Goal: Task Accomplishment & Management: Complete application form

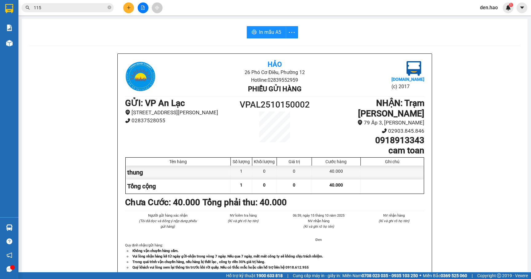
click at [131, 9] on icon "plus" at bounding box center [129, 8] width 4 height 4
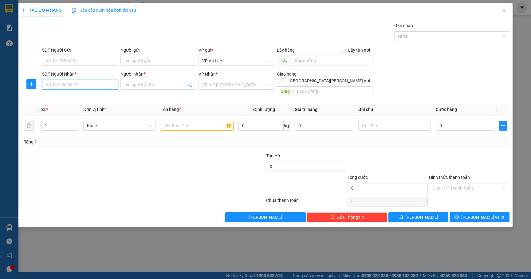
click at [65, 84] on input "SĐT Người Nhận *" at bounding box center [80, 85] width 76 height 10
click at [75, 85] on input "SĐT Người Nhận *" at bounding box center [80, 85] width 76 height 10
click at [81, 97] on div "0344704771 - [PERSON_NAME]" at bounding box center [80, 97] width 69 height 7
type input "0344704771"
type input "toan bl"
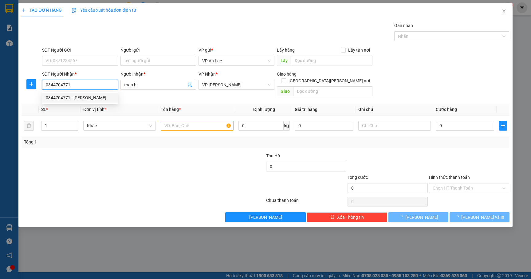
type input "30.000"
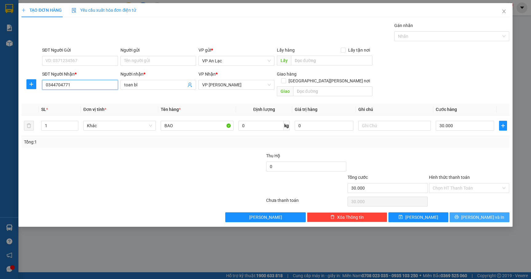
type input "0344704771"
click at [485, 214] on span "[PERSON_NAME] và In" at bounding box center [482, 217] width 43 height 7
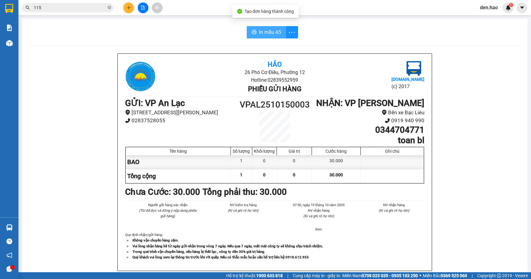
click at [267, 34] on span "In mẫu A5" at bounding box center [270, 32] width 22 height 8
click at [129, 10] on button at bounding box center [128, 7] width 11 height 11
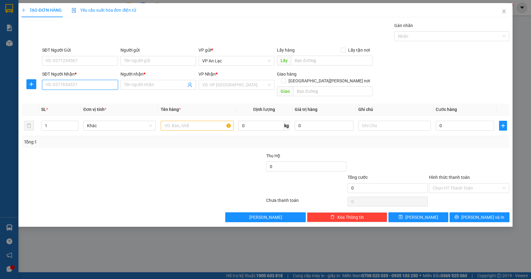
click at [94, 82] on input "SĐT Người Nhận *" at bounding box center [80, 85] width 76 height 10
click at [68, 94] on div "0708095627 - phát cm" at bounding box center [80, 98] width 76 height 10
type input "0708095627"
type input "phát cm"
type input "50.000"
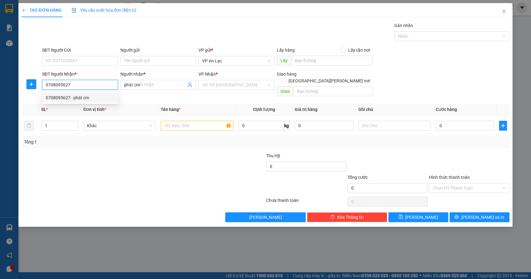
type input "50.000"
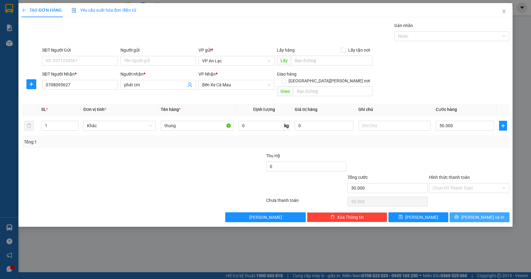
click at [472, 212] on button "[PERSON_NAME] và In" at bounding box center [480, 217] width 60 height 10
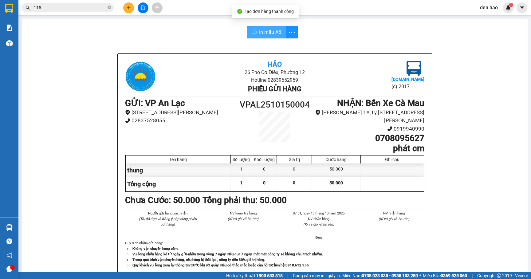
click at [264, 37] on button "In mẫu A5" at bounding box center [266, 32] width 39 height 12
click at [126, 3] on button at bounding box center [128, 7] width 11 height 11
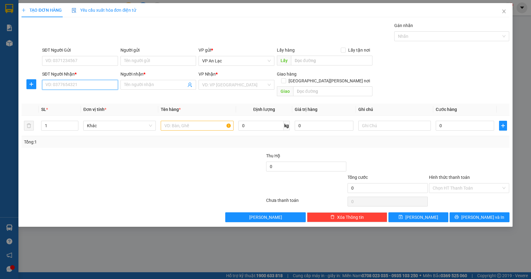
click at [106, 86] on input "SĐT Người Nhận *" at bounding box center [80, 85] width 76 height 10
type input "0972223224"
click at [100, 96] on div "0972223224 - [PERSON_NAME]" at bounding box center [80, 97] width 69 height 7
type input "oanh bl"
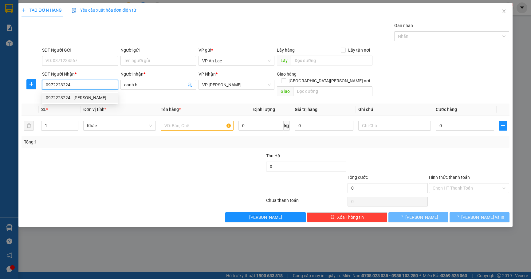
type input "200.000"
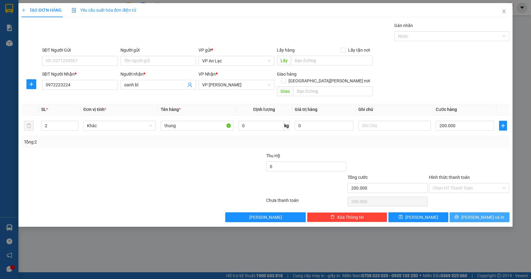
click at [475, 212] on button "[PERSON_NAME] và In" at bounding box center [480, 217] width 60 height 10
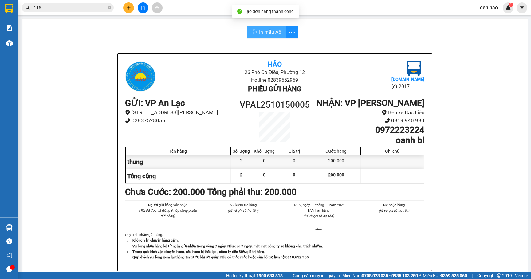
click at [273, 28] on span "In mẫu A5" at bounding box center [270, 32] width 22 height 8
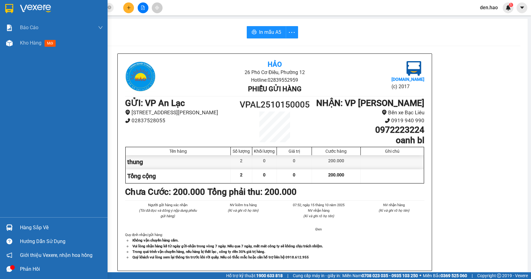
click at [5, 7] on img at bounding box center [9, 8] width 8 height 9
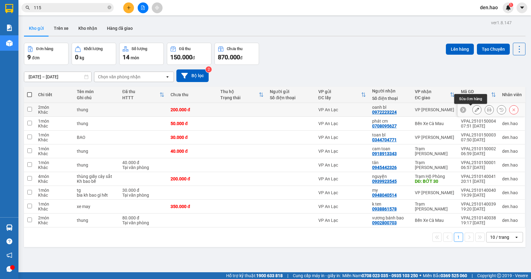
click at [473, 107] on button at bounding box center [477, 109] width 9 height 11
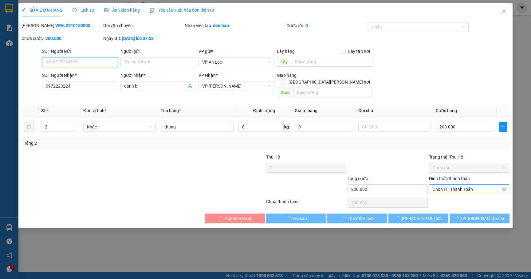
click at [464, 185] on span "Chọn HT Thanh Toán" at bounding box center [469, 189] width 73 height 9
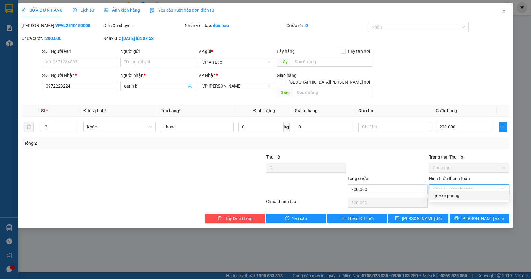
click at [466, 194] on div "Tại văn phòng" at bounding box center [469, 195] width 73 height 7
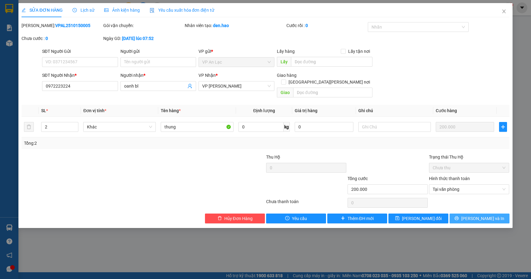
click at [459, 216] on span "printer" at bounding box center [456, 218] width 4 height 5
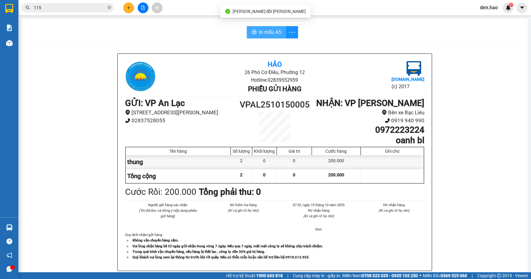
click at [264, 30] on span "In mẫu A5" at bounding box center [270, 32] width 22 height 8
click at [266, 33] on span "In mẫu A5" at bounding box center [270, 32] width 22 height 8
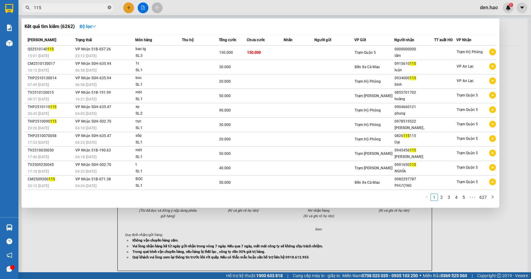
click at [109, 9] on icon "close-circle" at bounding box center [110, 8] width 4 height 4
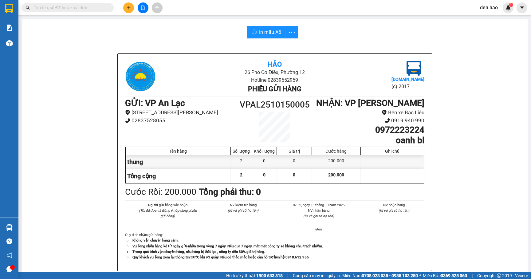
click at [60, 8] on input "text" at bounding box center [70, 7] width 73 height 7
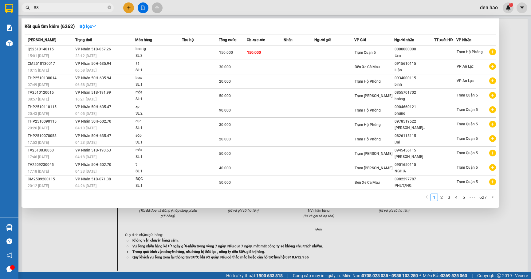
type input "882"
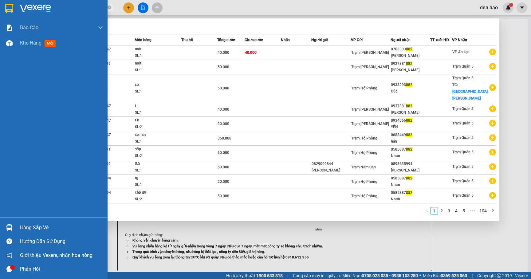
drag, startPoint x: 41, startPoint y: 6, endPoint x: 233, endPoint y: 6, distance: 191.8
click at [61, 9] on section "Kết quả [PERSON_NAME] ( 1032 ) Bộ lọc Mã ĐH Trạng thái Món hàng Thu hộ Tổng [PE…" at bounding box center [265, 139] width 531 height 279
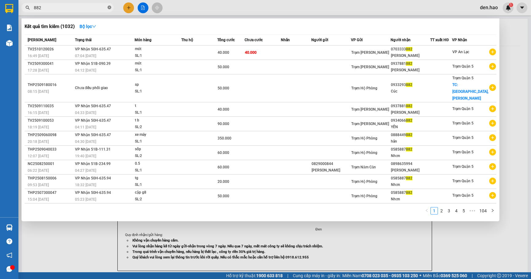
click at [108, 8] on icon "close-circle" at bounding box center [110, 8] width 4 height 4
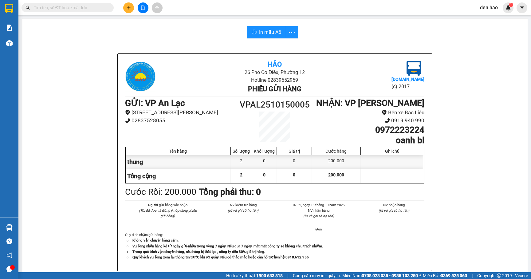
click at [66, 5] on input "text" at bounding box center [70, 7] width 73 height 7
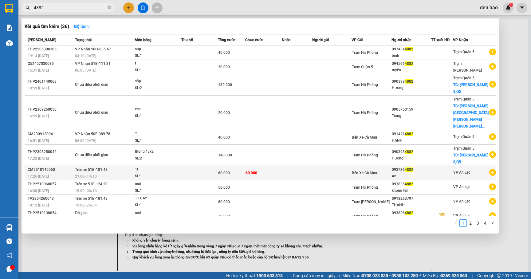
type input "4882"
click at [360, 170] on div "Bến Xe Cà Mau" at bounding box center [371, 173] width 39 height 7
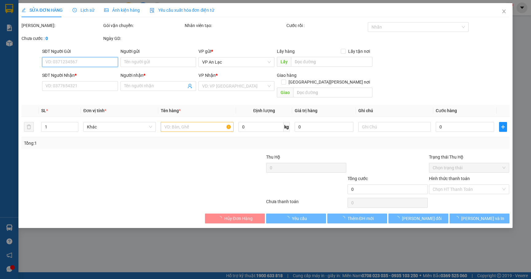
type input "0937364882"
type input "An"
type input "60.000"
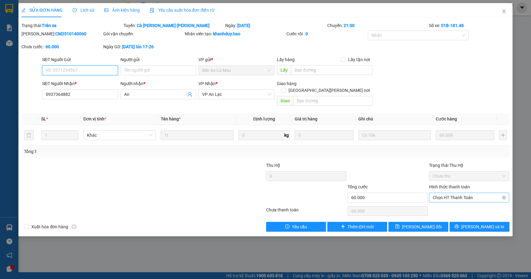
drag, startPoint x: 475, startPoint y: 187, endPoint x: 467, endPoint y: 197, distance: 12.2
click at [476, 193] on span "Chọn HT Thanh Toán" at bounding box center [469, 197] width 73 height 9
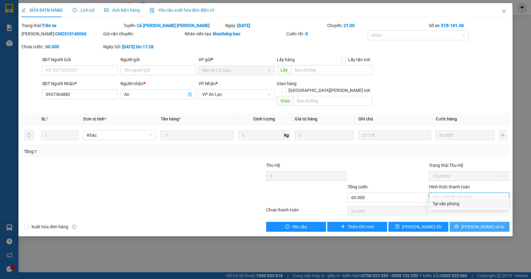
click at [483, 223] on span "[PERSON_NAME] và In" at bounding box center [482, 226] width 43 height 7
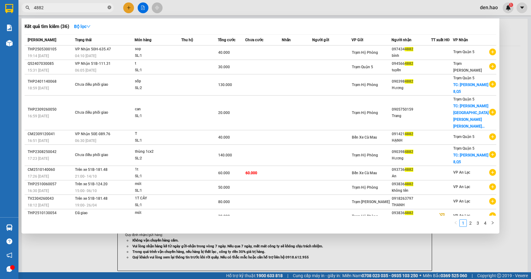
click at [109, 6] on icon "close-circle" at bounding box center [110, 8] width 4 height 4
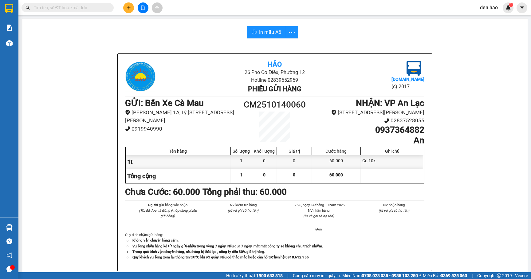
click at [69, 9] on input "text" at bounding box center [70, 7] width 73 height 7
click at [44, 9] on input "text" at bounding box center [70, 7] width 73 height 7
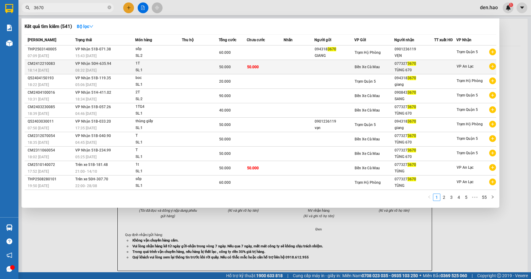
type input "3670"
click at [407, 70] on div "TÙNG 670" at bounding box center [414, 70] width 39 height 6
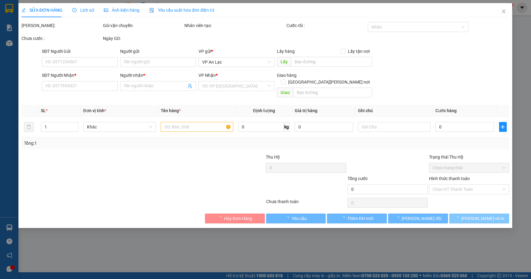
type input "0773273670"
type input "TÙNG 670"
type input "50.000"
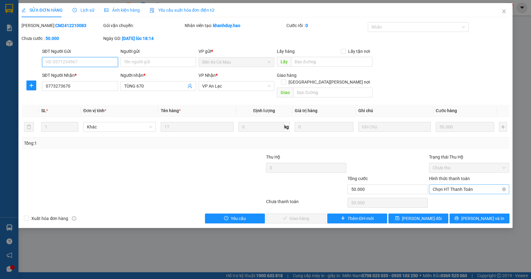
click at [450, 185] on span "Chọn HT Thanh Toán" at bounding box center [469, 189] width 73 height 9
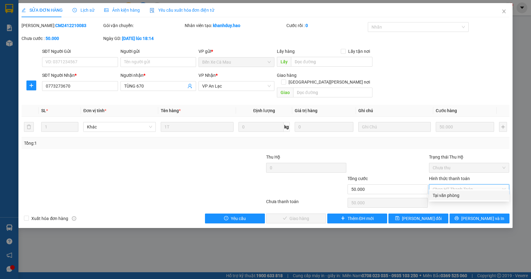
click at [445, 193] on div "Tại văn phòng" at bounding box center [469, 195] width 73 height 7
type input "0"
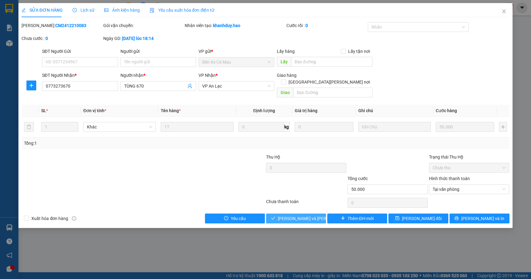
click at [275, 216] on icon "check" at bounding box center [273, 218] width 4 height 4
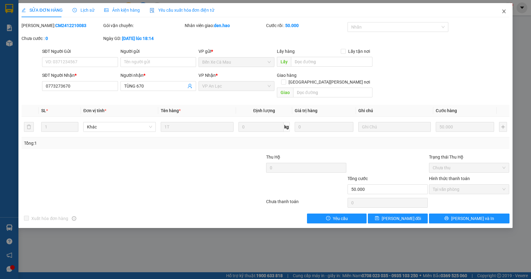
click at [499, 12] on span "Close" at bounding box center [503, 11] width 17 height 17
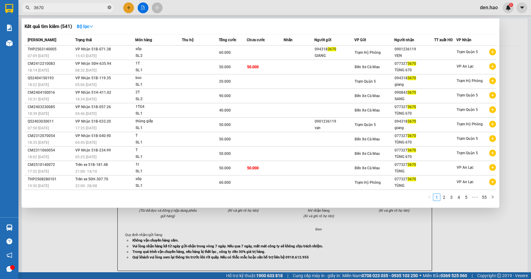
click at [110, 6] on icon "close-circle" at bounding box center [110, 8] width 4 height 4
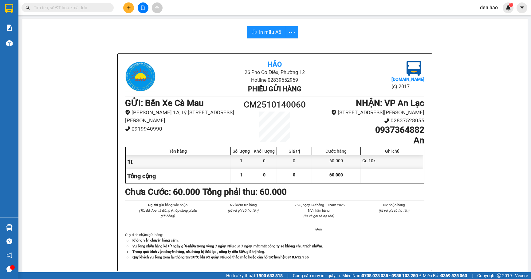
click at [56, 8] on input "text" at bounding box center [70, 7] width 73 height 7
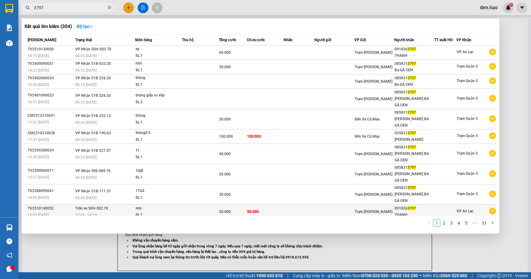
type input "3797"
click at [379, 208] on div "Trạm [PERSON_NAME]" at bounding box center [374, 211] width 39 height 7
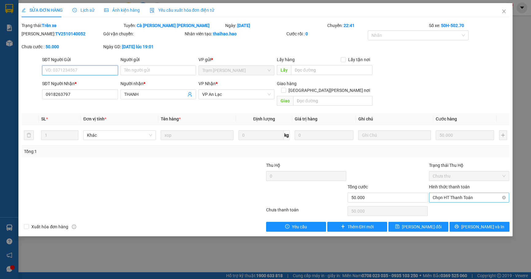
click at [476, 193] on span "Chọn HT Thanh Toán" at bounding box center [469, 197] width 73 height 9
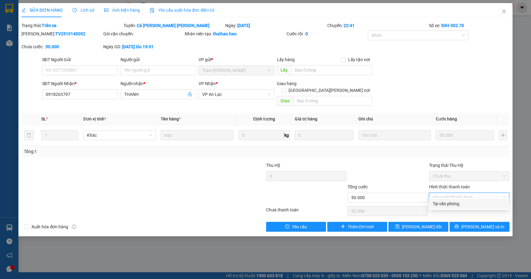
click at [440, 203] on div "Tại văn phòng" at bounding box center [469, 203] width 73 height 7
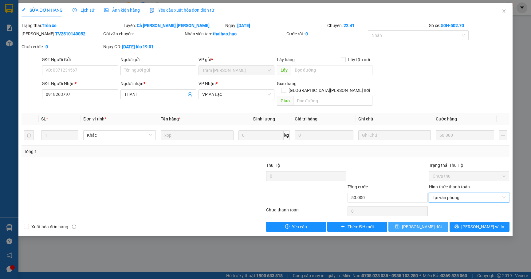
click at [429, 222] on button "[PERSON_NAME] đổi" at bounding box center [418, 227] width 60 height 10
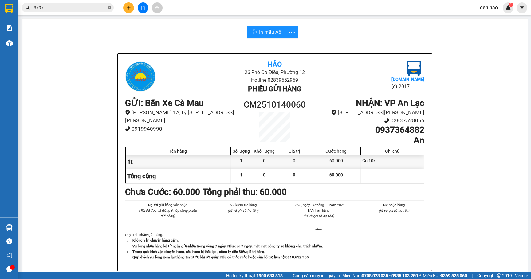
click at [109, 6] on icon "close-circle" at bounding box center [110, 8] width 4 height 4
click at [81, 9] on input "text" at bounding box center [70, 7] width 73 height 7
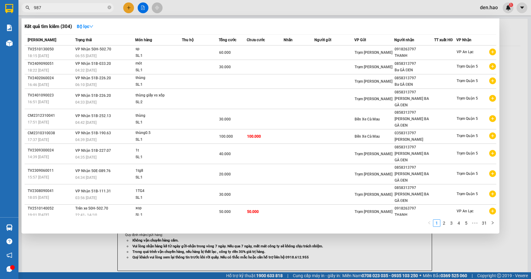
type input "9879"
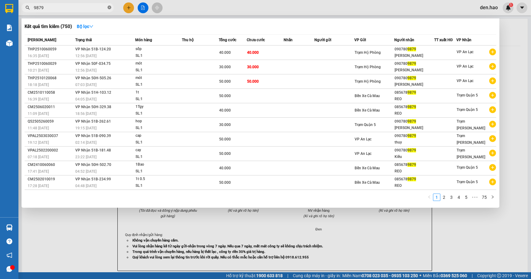
click at [109, 8] on icon "close-circle" at bounding box center [110, 8] width 4 height 4
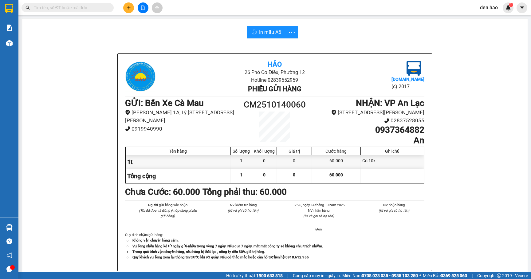
click at [77, 7] on input "text" at bounding box center [70, 7] width 73 height 7
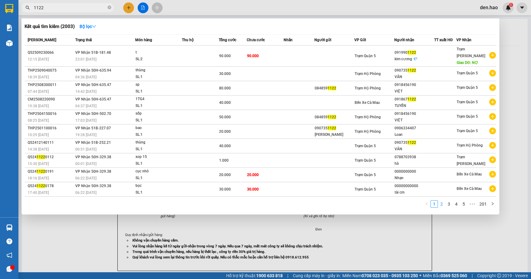
type input "1122"
click at [443, 201] on link "2" at bounding box center [441, 204] width 7 height 7
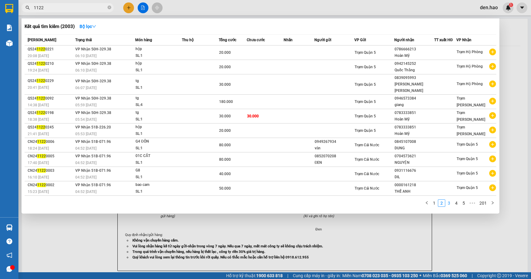
click at [448, 200] on link "3" at bounding box center [449, 203] width 7 height 7
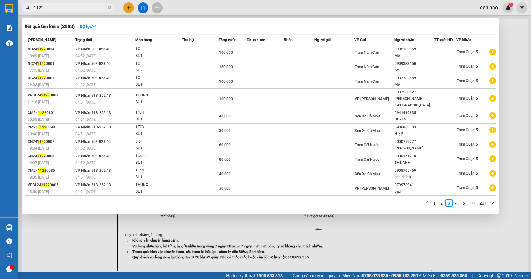
drag, startPoint x: 73, startPoint y: 4, endPoint x: -3, endPoint y: 31, distance: 81.4
click at [0, 31] on html "Kết quả [PERSON_NAME] ( 2003 ) Bộ lọc Mã ĐH Trạng thái Món hàng Thu hộ Tổng [PE…" at bounding box center [265, 139] width 531 height 279
click at [108, 6] on icon "close-circle" at bounding box center [110, 8] width 4 height 4
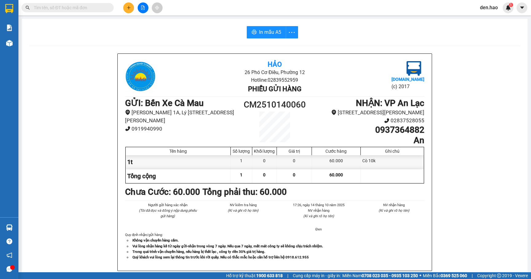
click at [73, 9] on input "text" at bounding box center [70, 7] width 73 height 7
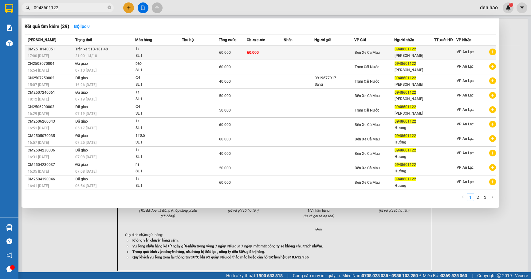
type input "0948601122"
click at [387, 49] on div "Bến Xe Cà Mau" at bounding box center [374, 52] width 39 height 7
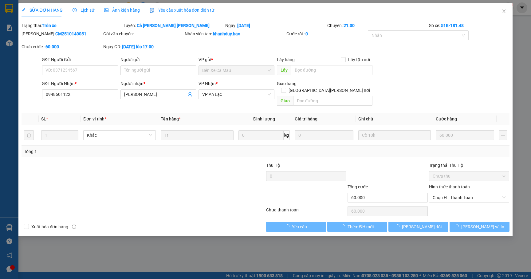
click at [463, 183] on div "Hình thức thanh toán" at bounding box center [469, 187] width 80 height 9
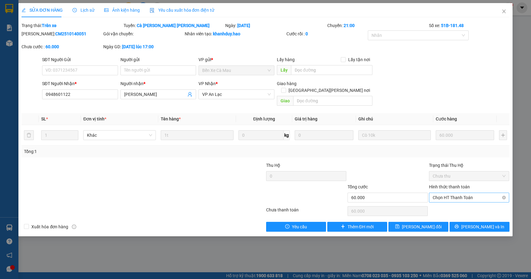
click at [450, 193] on span "Chọn HT Thanh Toán" at bounding box center [469, 197] width 73 height 9
click at [449, 205] on div "Tại văn phòng" at bounding box center [469, 203] width 73 height 7
click at [426, 223] on span "[PERSON_NAME] đổi" at bounding box center [422, 226] width 40 height 7
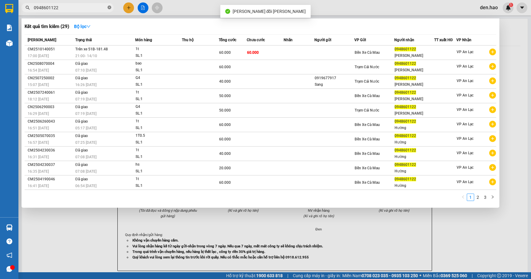
click at [109, 10] on span at bounding box center [110, 8] width 4 height 6
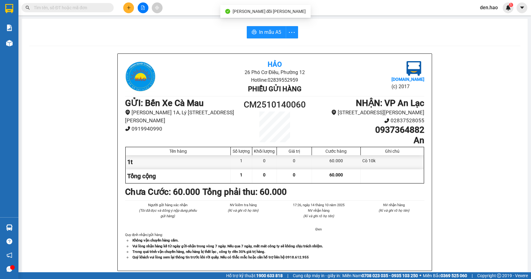
click at [90, 10] on input "text" at bounding box center [70, 7] width 73 height 7
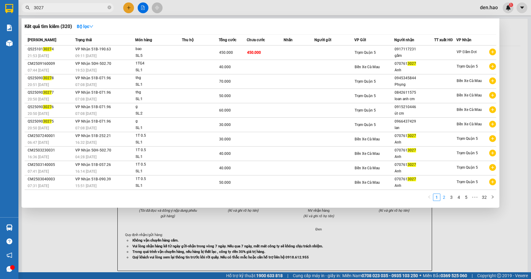
type input "3027"
drag, startPoint x: 444, startPoint y: 199, endPoint x: 448, endPoint y: 199, distance: 4.0
click at [445, 199] on link "2" at bounding box center [444, 197] width 7 height 7
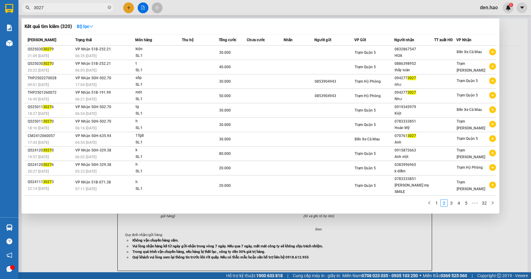
click at [460, 202] on div "1 2 3 4 5 ••• 32" at bounding box center [261, 204] width 472 height 11
click at [111, 9] on icon "close-circle" at bounding box center [110, 8] width 4 height 4
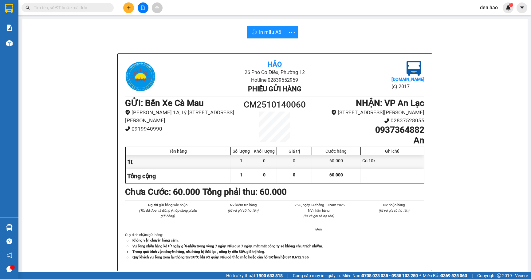
click at [89, 9] on input "text" at bounding box center [70, 7] width 73 height 7
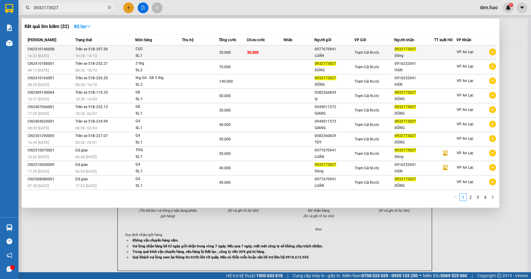
type input "0932173027"
click at [401, 51] on span "0932173027" at bounding box center [406, 49] width 22 height 4
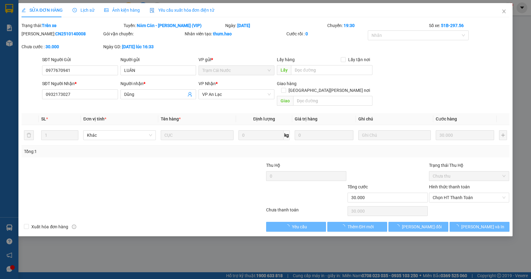
type input "0977670941"
type input "LUÂN"
type input "0932173027"
type input "Dũng"
type input "30.000"
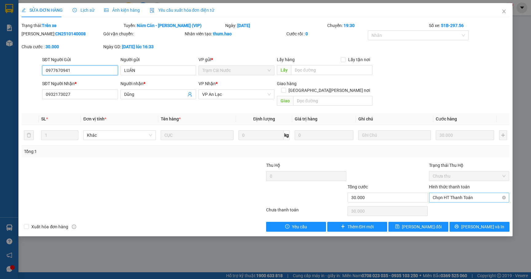
click at [452, 193] on span "Chọn HT Thanh Toán" at bounding box center [469, 197] width 73 height 9
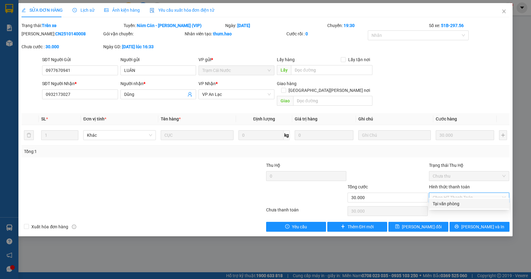
drag, startPoint x: 438, startPoint y: 208, endPoint x: 434, endPoint y: 210, distance: 4.3
click at [438, 208] on div "Tại văn phòng" at bounding box center [469, 204] width 80 height 10
type input "0"
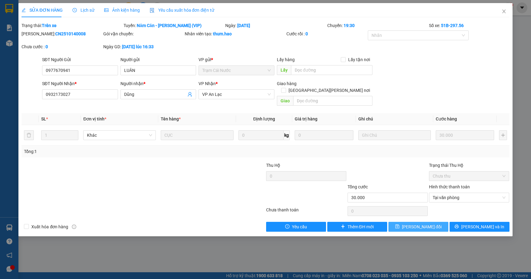
click at [423, 223] on span "[PERSON_NAME] đổi" at bounding box center [422, 226] width 40 height 7
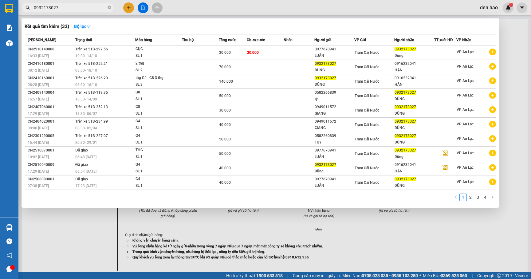
click at [112, 6] on span "0932173027" at bounding box center [68, 7] width 92 height 9
click at [110, 8] on icon "close-circle" at bounding box center [110, 8] width 4 height 4
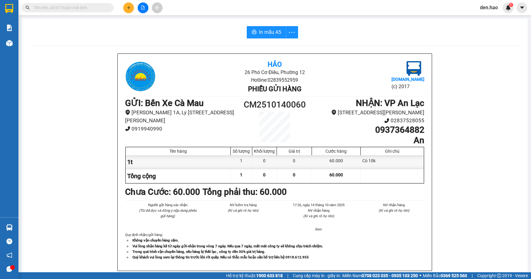
click at [88, 6] on input "text" at bounding box center [70, 7] width 73 height 7
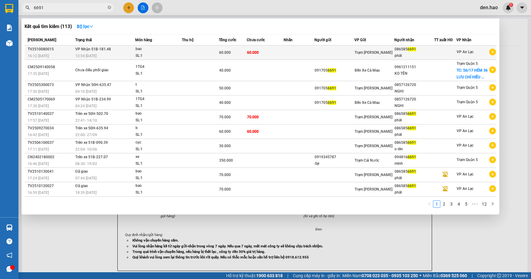
type input "6691"
click at [413, 54] on div "phát" at bounding box center [414, 56] width 39 height 6
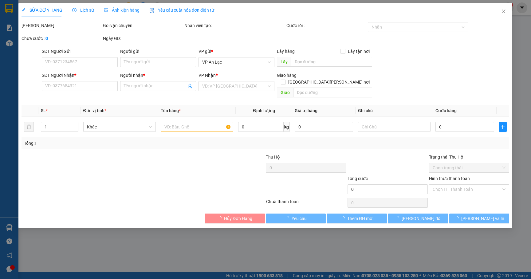
type input "0865856691"
type input "phát"
type input "60.000"
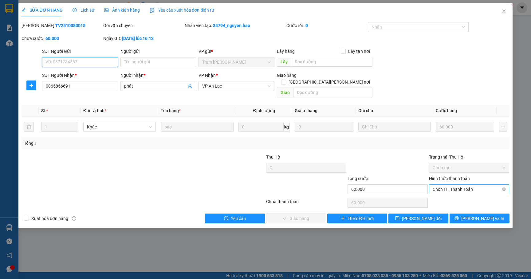
click at [476, 185] on span "Chọn HT Thanh Toán" at bounding box center [469, 189] width 73 height 9
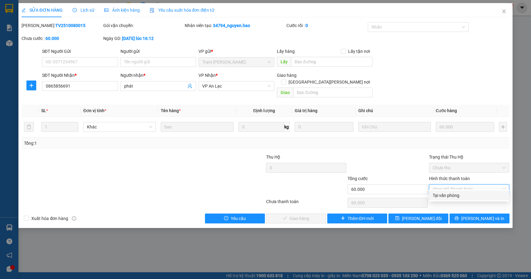
click at [464, 194] on div "Tại văn phòng" at bounding box center [469, 195] width 73 height 7
type input "0"
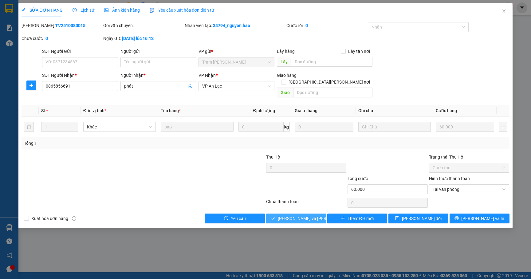
drag, startPoint x: 307, startPoint y: 215, endPoint x: 466, endPoint y: 68, distance: 216.8
click at [466, 68] on div "Total Paid Fee 0 Total UnPaid Fee 60.000 Cash Collection Total Fee [PERSON_NAME…" at bounding box center [266, 122] width 488 height 201
click at [498, 8] on span "Close" at bounding box center [503, 11] width 17 height 17
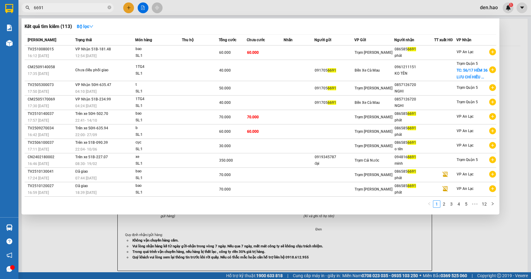
click at [77, 7] on input "6691" at bounding box center [70, 7] width 73 height 7
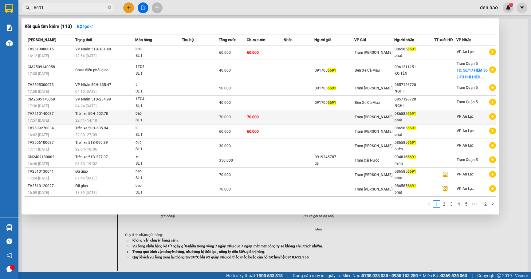
click at [431, 111] on div "086585 6691" at bounding box center [414, 114] width 39 height 6
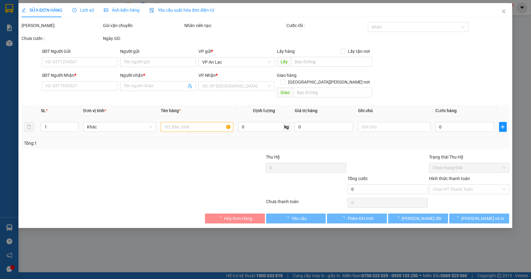
type input "0865856691"
type input "phát"
type input "70.000"
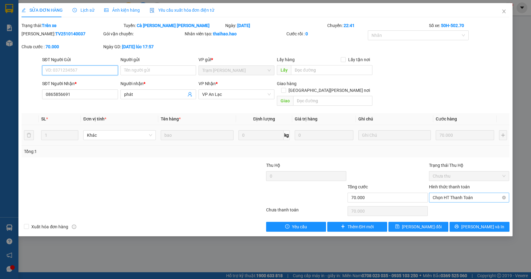
click at [472, 193] on span "Chọn HT Thanh Toán" at bounding box center [469, 197] width 73 height 9
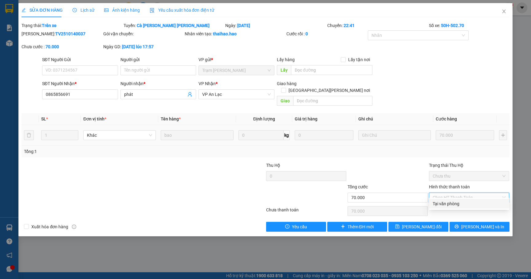
click at [458, 203] on div "Tại văn phòng" at bounding box center [469, 203] width 73 height 7
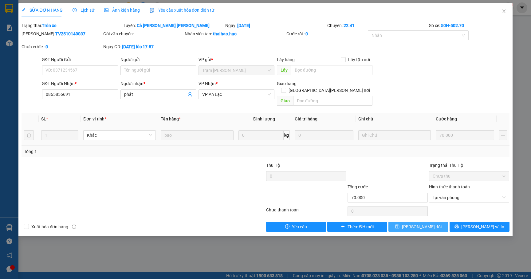
click at [415, 223] on span "[PERSON_NAME] đổi" at bounding box center [422, 226] width 40 height 7
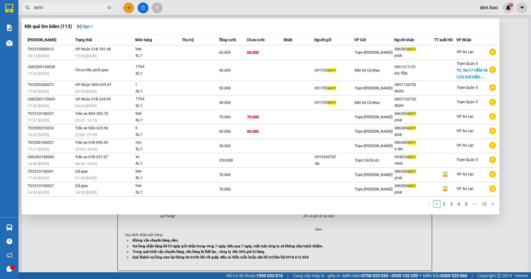
click at [107, 9] on span "6691" at bounding box center [68, 7] width 92 height 9
click at [108, 8] on icon "close-circle" at bounding box center [110, 8] width 4 height 4
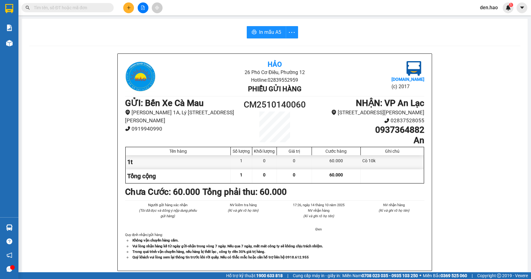
click at [100, 8] on input "text" at bounding box center [70, 7] width 73 height 7
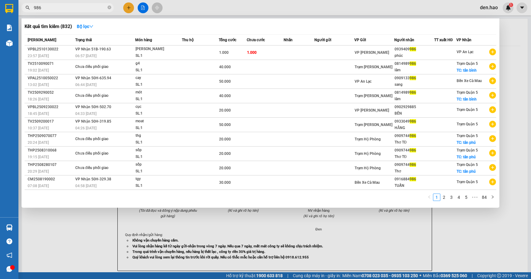
type input "986"
click at [130, 5] on div at bounding box center [265, 139] width 531 height 279
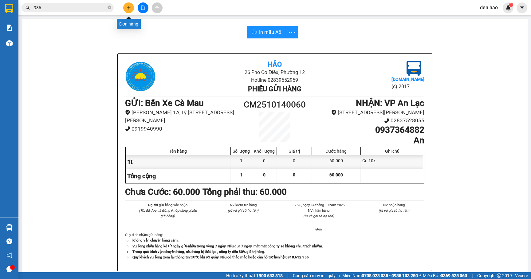
click at [127, 3] on button at bounding box center [128, 7] width 11 height 11
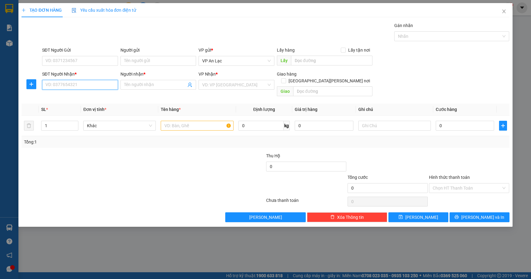
click at [84, 86] on input "SĐT Người Nhận *" at bounding box center [80, 85] width 76 height 10
type input "1"
click at [83, 96] on div "0348040141 - hòa" at bounding box center [80, 97] width 69 height 7
type input "0348040141"
type input "hòa"
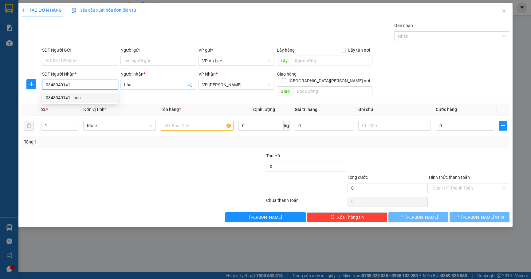
type input "50.000"
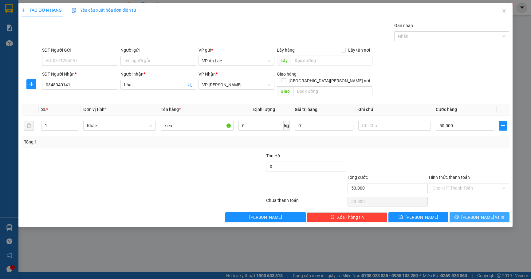
click at [466, 212] on button "[PERSON_NAME] và In" at bounding box center [480, 217] width 60 height 10
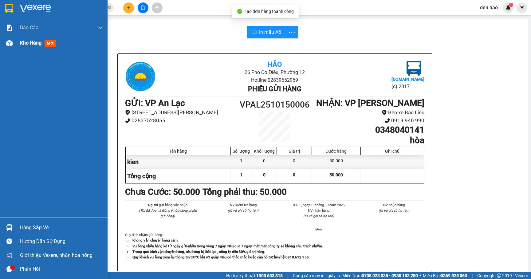
click at [14, 42] on div at bounding box center [9, 43] width 11 height 11
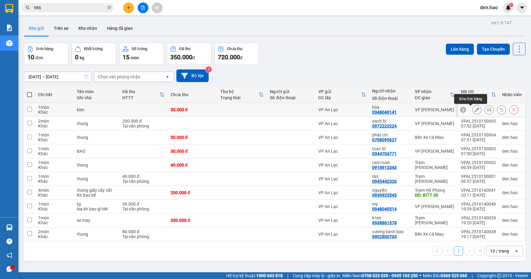
click at [475, 111] on icon at bounding box center [477, 110] width 4 height 4
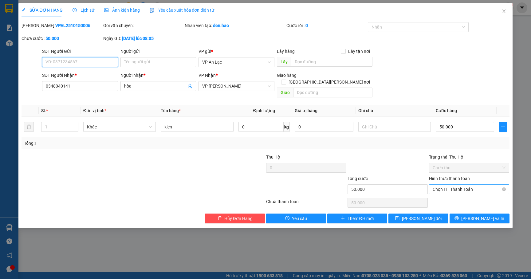
click at [453, 185] on span "Chọn HT Thanh Toán" at bounding box center [469, 189] width 73 height 9
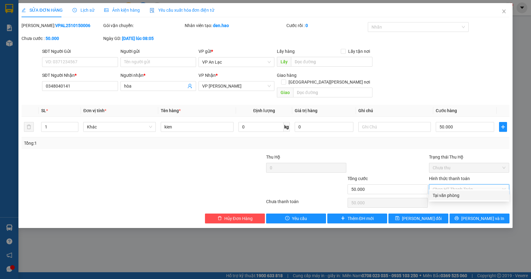
click at [454, 199] on div "Tại văn phòng" at bounding box center [469, 196] width 80 height 10
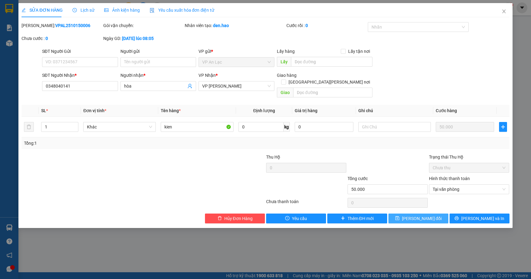
click at [434, 214] on button "[PERSON_NAME] đổi" at bounding box center [418, 219] width 60 height 10
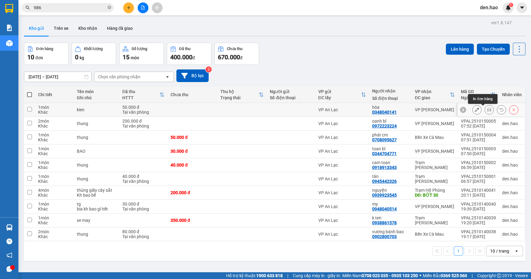
click at [487, 111] on icon at bounding box center [489, 110] width 4 height 4
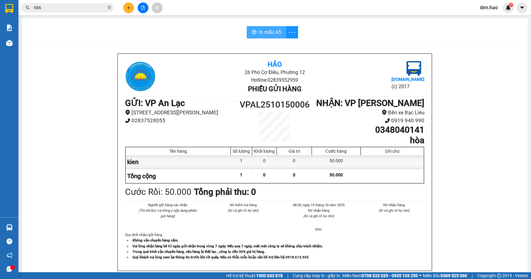
click at [271, 32] on span "In mẫu A5" at bounding box center [270, 32] width 22 height 8
drag, startPoint x: 427, startPoint y: 126, endPoint x: 320, endPoint y: 34, distance: 141.5
click at [407, 100] on div "Hảo 26 Phó Cơ Điều, [PERSON_NAME] 12 Hotline: 02839552959 Phiếu gửi hàng [DOMAI…" at bounding box center [275, 162] width 314 height 217
click at [108, 7] on icon "close-circle" at bounding box center [110, 8] width 4 height 4
click at [88, 7] on input "text" at bounding box center [70, 7] width 73 height 7
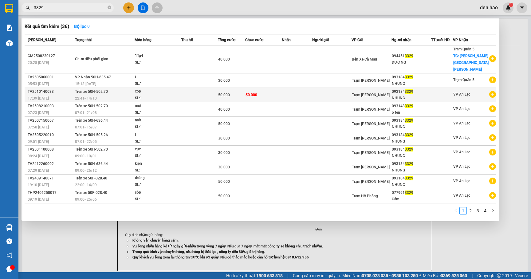
type input "3329"
click at [370, 92] on div "Trạm [PERSON_NAME]" at bounding box center [371, 95] width 39 height 7
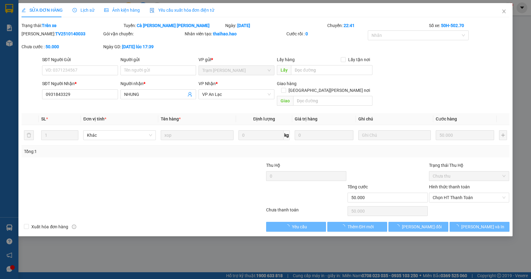
click at [458, 186] on div "Hình thức thanh toán" at bounding box center [469, 187] width 80 height 9
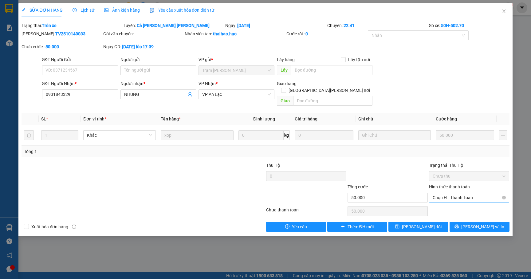
click at [458, 193] on span "Chọn HT Thanh Toán" at bounding box center [469, 197] width 73 height 9
click at [462, 206] on div "Tại văn phòng" at bounding box center [469, 203] width 73 height 7
click at [435, 222] on button "[PERSON_NAME] đổi" at bounding box center [418, 227] width 60 height 10
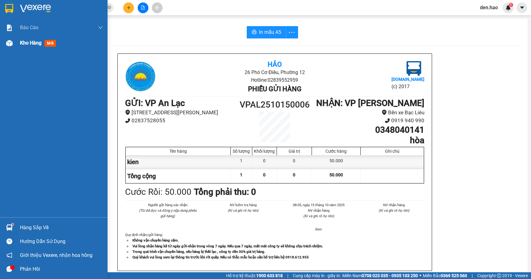
drag, startPoint x: 16, startPoint y: 39, endPoint x: 30, endPoint y: 45, distance: 15.1
click at [25, 44] on div "Kho hàng mới" at bounding box center [54, 42] width 108 height 15
click at [30, 45] on span "Kho hàng" at bounding box center [31, 43] width 22 height 6
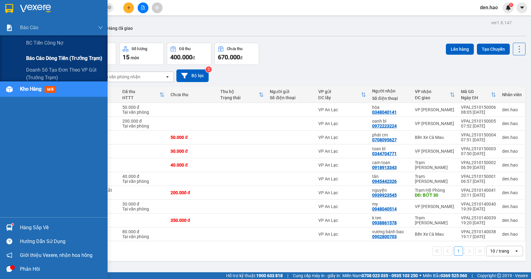
click at [59, 57] on span "Báo cáo dòng tiền (trưởng trạm)" at bounding box center [64, 58] width 76 height 8
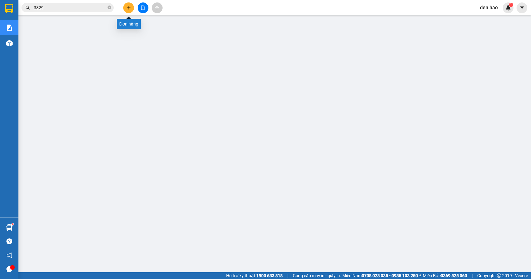
click at [133, 9] on button at bounding box center [128, 7] width 11 height 11
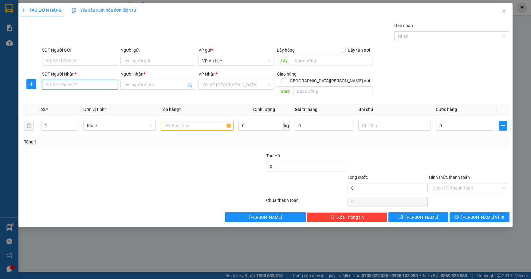
click at [62, 87] on input "SĐT Người Nhận *" at bounding box center [80, 85] width 76 height 10
click at [65, 87] on input "SĐT Người Nhận *" at bounding box center [80, 85] width 76 height 10
click at [66, 88] on input "SĐT Người Nhận *" at bounding box center [80, 85] width 76 height 10
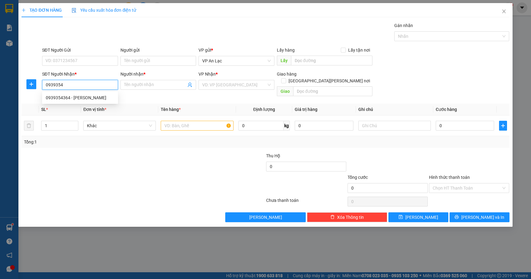
click at [85, 96] on div "0939354364 - [PERSON_NAME]" at bounding box center [80, 97] width 69 height 7
type input "0939354364"
type input "DUY"
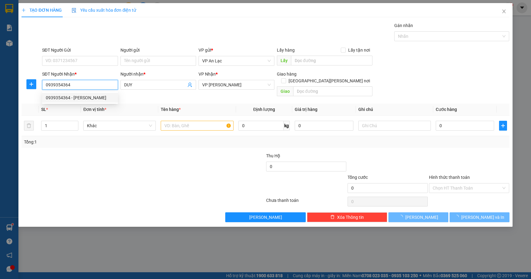
type input "100.000"
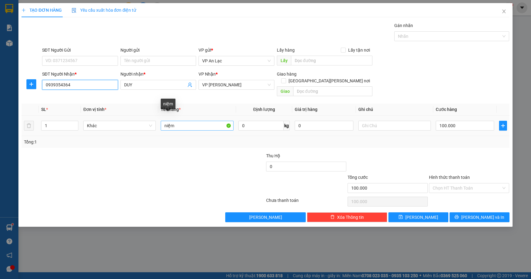
type input "0939354364"
click at [224, 122] on input "niệm" at bounding box center [197, 126] width 73 height 10
type input "n"
type input "cap"
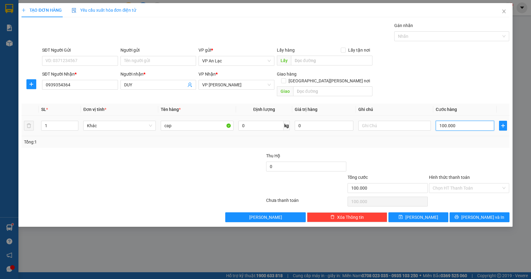
click at [474, 121] on input "100.000" at bounding box center [465, 126] width 58 height 10
type input "0"
type input "3"
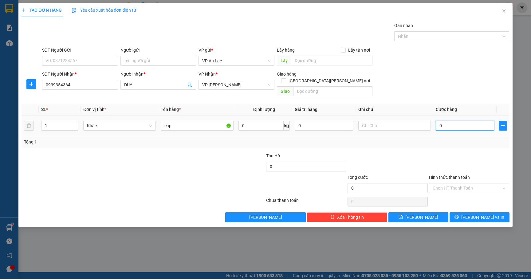
type input "3"
type input "03"
type input "30"
type input "030"
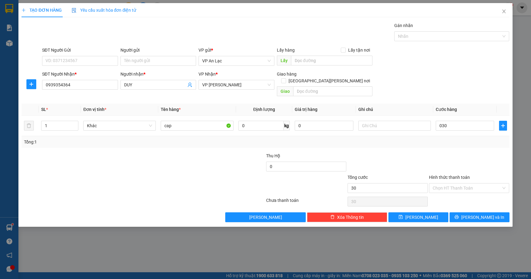
click at [479, 86] on div "SĐT Người [PERSON_NAME] * 0939354364 Người [PERSON_NAME] * [PERSON_NAME] [PERSO…" at bounding box center [276, 85] width 470 height 28
type input "30.000"
click at [467, 123] on input "30.000" at bounding box center [465, 126] width 58 height 10
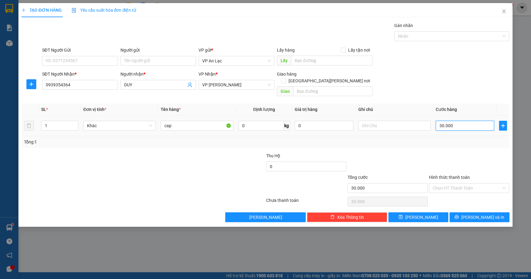
type input "0"
type input "4"
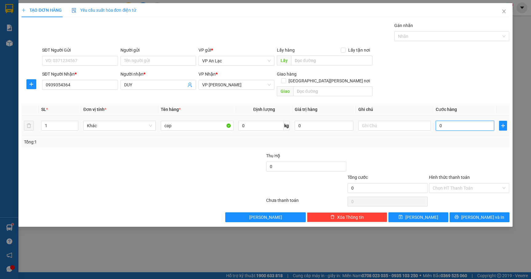
type input "04"
type input "40"
type input "040"
click at [463, 65] on div "SĐT Người Gửi VD: 0371234567 Người gửi Tên người gửi VP gửi * VP [PERSON_NAME] …" at bounding box center [276, 58] width 470 height 22
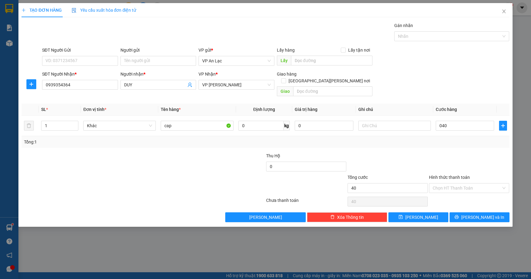
type input "40.000"
click at [75, 123] on icon "up" at bounding box center [75, 124] width 2 height 2
type input "2"
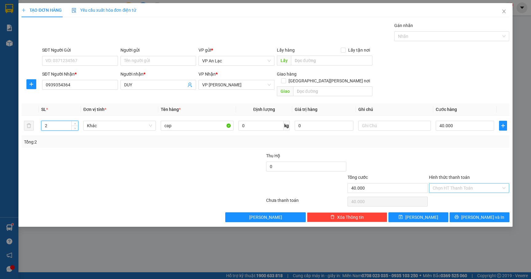
click at [481, 183] on input "Hình thức thanh toán" at bounding box center [467, 187] width 69 height 9
click at [471, 197] on div "Tại văn phòng" at bounding box center [469, 194] width 73 height 7
click at [478, 214] on span "[PERSON_NAME] và In" at bounding box center [482, 217] width 43 height 7
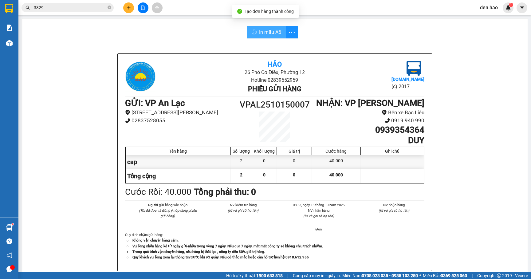
click at [255, 30] on button "In mẫu A5" at bounding box center [266, 32] width 39 height 12
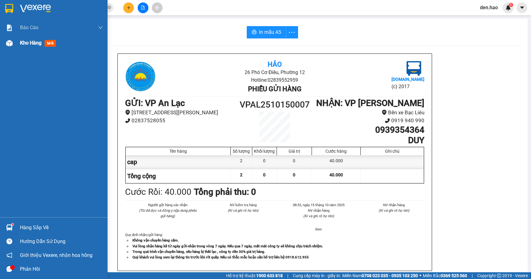
drag, startPoint x: 25, startPoint y: 35, endPoint x: 27, endPoint y: 42, distance: 7.7
click at [26, 37] on div "Kho hàng mới" at bounding box center [61, 42] width 83 height 15
click at [27, 42] on span "Kho hàng" at bounding box center [31, 43] width 22 height 6
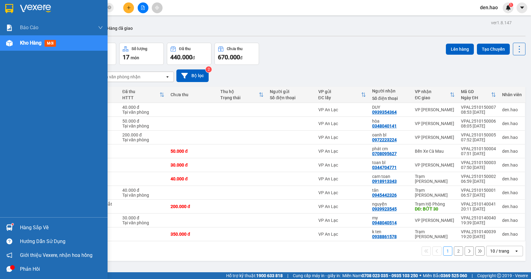
click at [40, 38] on div "Kho hàng mới" at bounding box center [61, 42] width 83 height 15
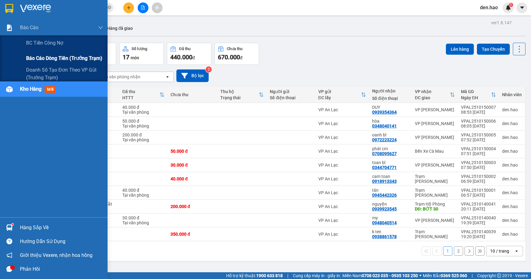
click at [54, 60] on span "Báo cáo dòng tiền (trưởng trạm)" at bounding box center [64, 58] width 76 height 8
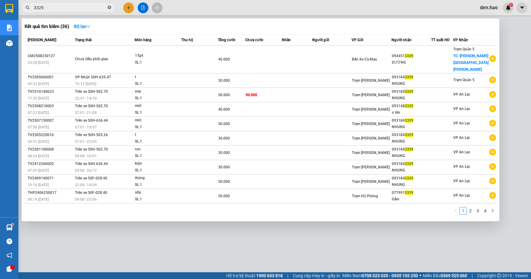
click at [109, 9] on icon "close-circle" at bounding box center [110, 8] width 4 height 4
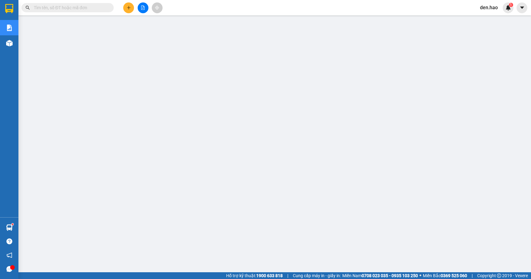
click at [106, 8] on input "text" at bounding box center [70, 7] width 73 height 7
click at [90, 9] on input "text" at bounding box center [70, 7] width 73 height 7
click at [90, 8] on input "text" at bounding box center [70, 7] width 73 height 7
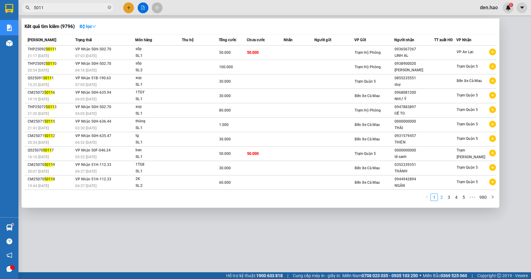
type input "5011"
click at [443, 194] on link "2" at bounding box center [441, 197] width 7 height 7
click at [449, 195] on link "3" at bounding box center [449, 197] width 7 height 7
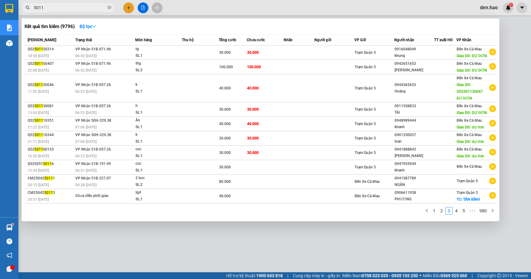
drag, startPoint x: 441, startPoint y: 209, endPoint x: 445, endPoint y: 207, distance: 5.0
click at [443, 208] on link "2" at bounding box center [441, 210] width 7 height 7
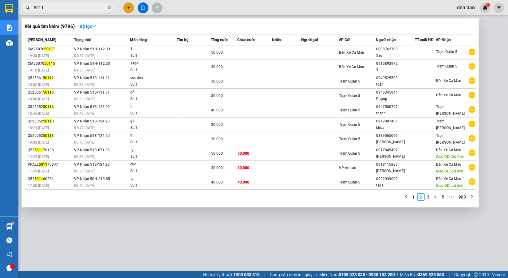
click at [126, 9] on div at bounding box center [254, 139] width 508 height 278
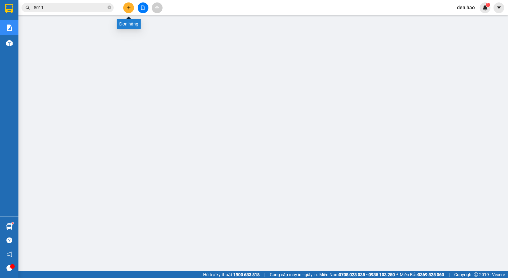
click at [131, 9] on icon "plus" at bounding box center [129, 8] width 4 height 4
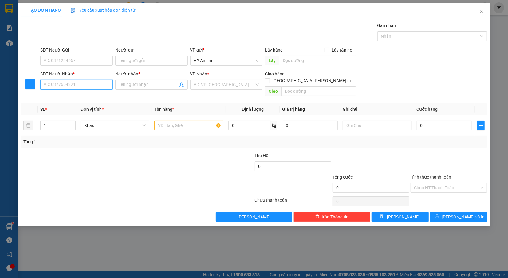
click at [77, 81] on input "SĐT Người Nhận *" at bounding box center [76, 85] width 73 height 10
click at [79, 87] on input "SĐT Người Nhận *" at bounding box center [76, 85] width 73 height 10
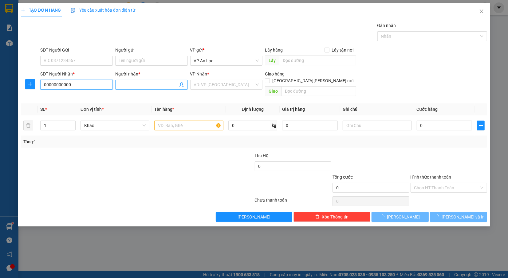
type input "00000000000"
click at [132, 84] on input "Người nhận *" at bounding box center [148, 84] width 59 height 7
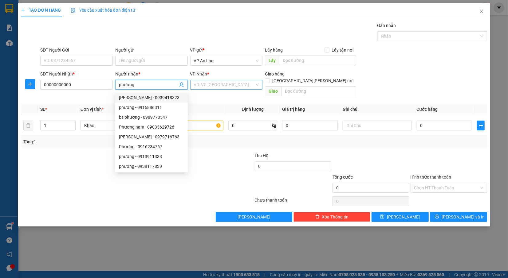
click at [207, 86] on input "search" at bounding box center [224, 84] width 61 height 9
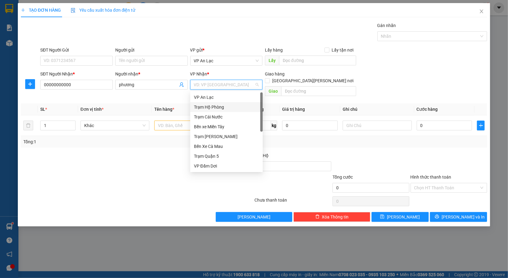
click at [205, 105] on div "Trạm Hộ Phòng" at bounding box center [226, 107] width 65 height 7
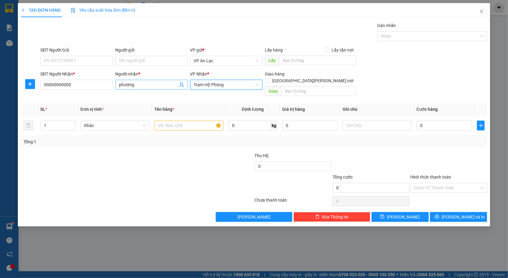
click at [141, 85] on input "phương" at bounding box center [148, 84] width 59 height 7
type input "phương hp"
click at [206, 121] on input "text" at bounding box center [188, 126] width 69 height 10
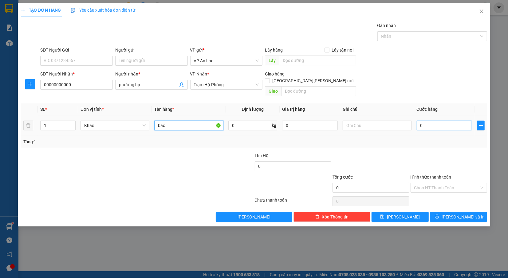
type input "bao"
click at [463, 121] on input "0" at bounding box center [445, 126] width 56 height 10
type input "2"
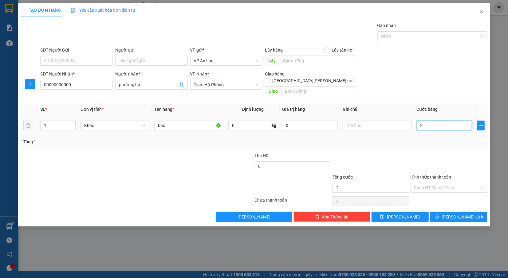
type input "20"
type input "200"
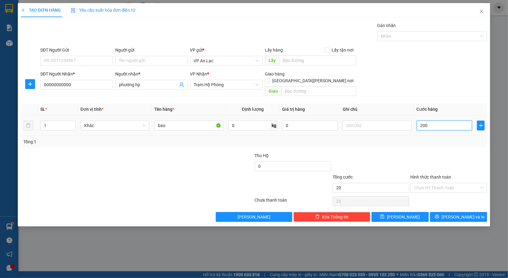
type input "200"
type input "200.000"
click at [431, 64] on div "SĐT Người Gửi VD: 0371234567 Người gửi Tên người gửi VP gửi * VP [PERSON_NAME] …" at bounding box center [263, 58] width 449 height 22
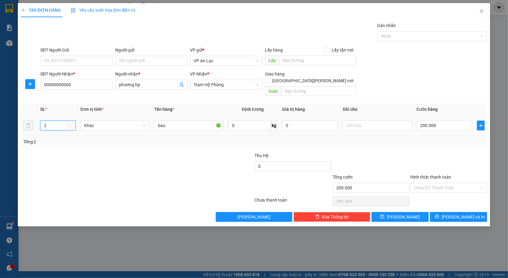
click at [69, 121] on span "Increase Value" at bounding box center [72, 124] width 7 height 6
type input "4"
click at [69, 121] on span "Increase Value" at bounding box center [72, 124] width 7 height 6
drag, startPoint x: 449, startPoint y: 213, endPoint x: 439, endPoint y: 205, distance: 12.2
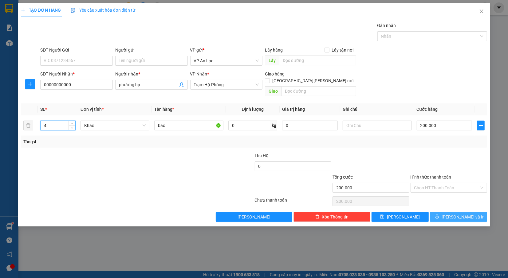
click at [439, 215] on icon "printer" at bounding box center [437, 217] width 4 height 4
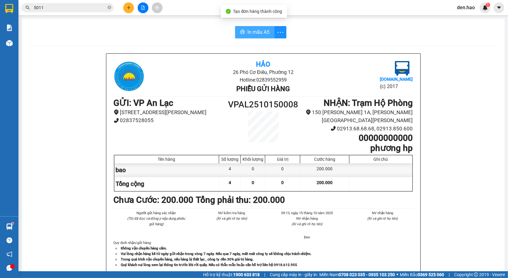
click at [236, 35] on button "In mẫu A5" at bounding box center [254, 32] width 39 height 12
click at [124, 9] on button at bounding box center [128, 7] width 11 height 11
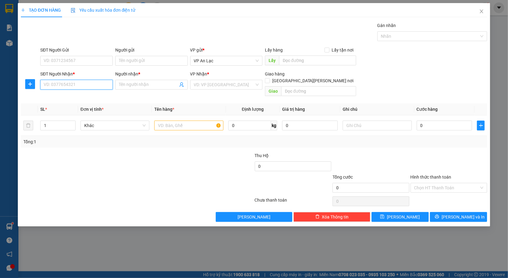
click at [75, 85] on input "SĐT Người Nhận *" at bounding box center [76, 85] width 73 height 10
click at [60, 96] on div "0918153308 - [PERSON_NAME]" at bounding box center [76, 97] width 65 height 7
type input "0918153308"
type input "Khôi"
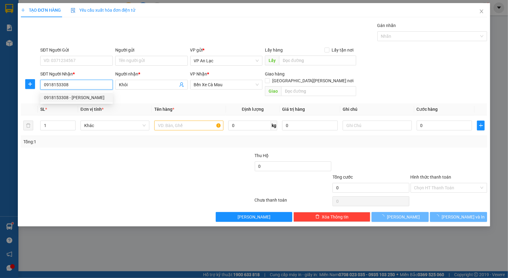
type input "30.000"
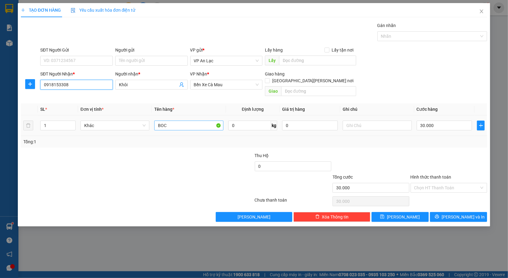
type input "0918153308"
click at [204, 121] on input "BOC" at bounding box center [188, 126] width 69 height 10
type input "B"
type input "bao"
click at [436, 121] on input "30.000" at bounding box center [445, 126] width 56 height 10
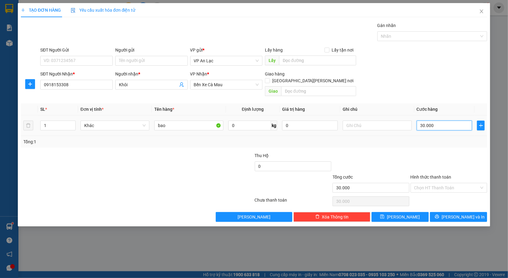
type input "730.000"
type input "30.000"
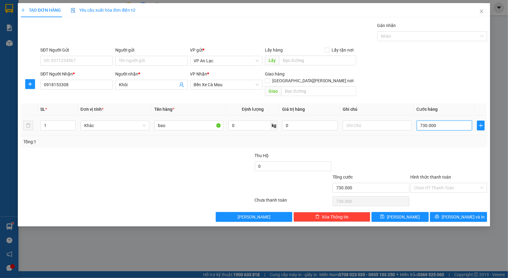
type input "30.000"
click at [436, 121] on input "30.000" at bounding box center [445, 126] width 56 height 10
type input "3.000"
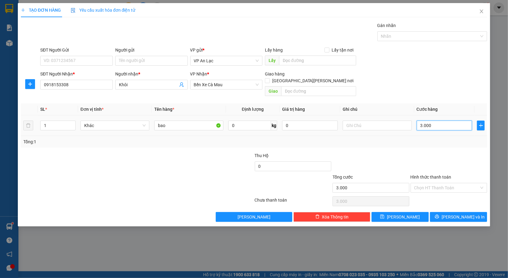
type input "300"
type input "30"
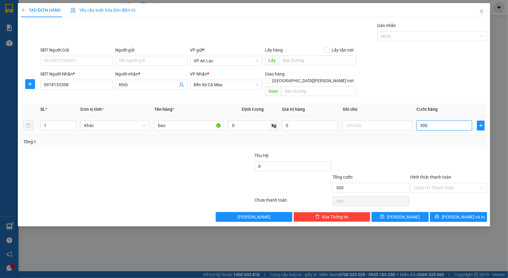
type input "30"
type input "3"
type input "0"
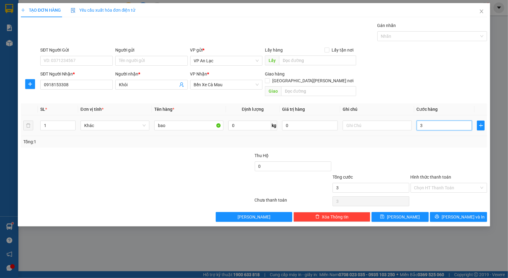
type input "0"
type input "7"
type input "07"
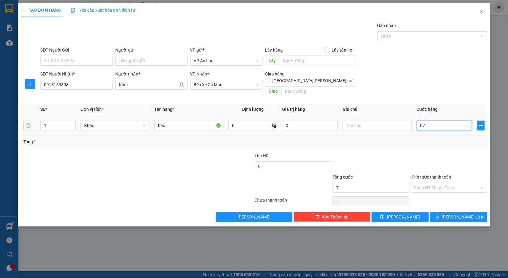
type input "70"
type input "070"
type input "70.000"
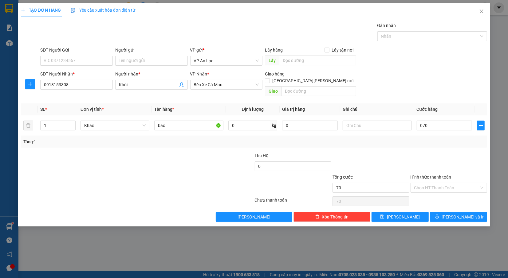
type input "70.000"
click at [451, 154] on div at bounding box center [449, 163] width 78 height 22
click at [459, 214] on span "[PERSON_NAME] và In" at bounding box center [463, 217] width 43 height 7
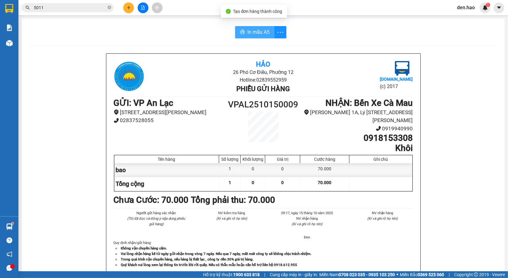
click at [255, 34] on span "In mẫu A5" at bounding box center [258, 32] width 22 height 8
click at [111, 7] on icon "close-circle" at bounding box center [110, 8] width 4 height 4
click at [95, 8] on input "text" at bounding box center [70, 7] width 73 height 7
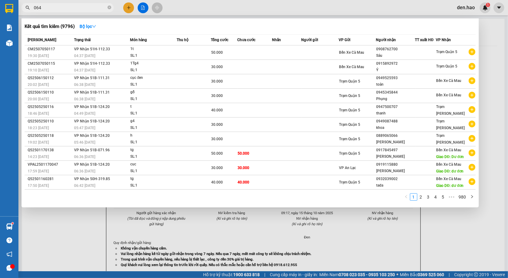
type input "0648"
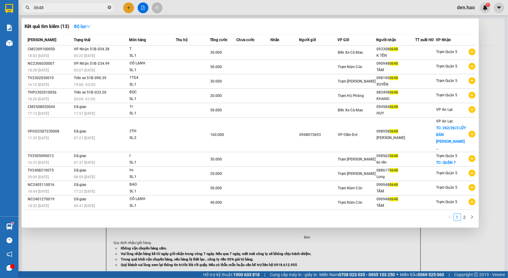
click at [111, 6] on icon "close-circle" at bounding box center [110, 8] width 4 height 4
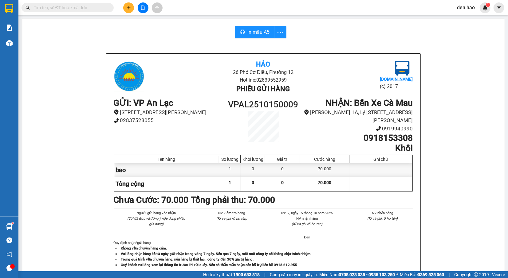
click at [95, 6] on input "text" at bounding box center [70, 7] width 73 height 7
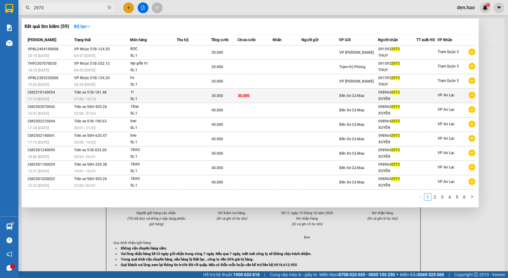
type input "2973"
click at [241, 96] on span "30.000" at bounding box center [244, 96] width 12 height 4
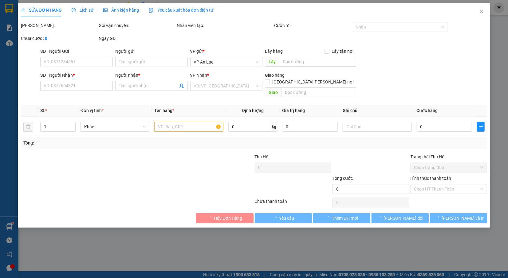
click at [440, 181] on label "Hình thức thanh toán" at bounding box center [431, 178] width 41 height 5
click at [440, 185] on input "Hình thức thanh toán" at bounding box center [446, 189] width 65 height 9
type input "0989642973"
type input "XUYÊN"
type input "30.000"
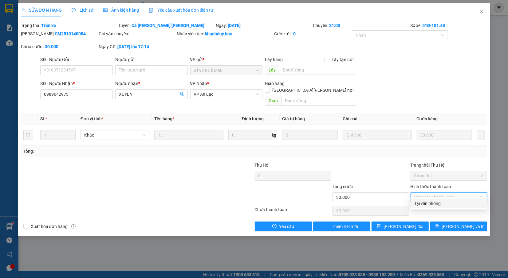
click at [433, 200] on div "Tại văn phòng" at bounding box center [448, 203] width 69 height 7
type input "0"
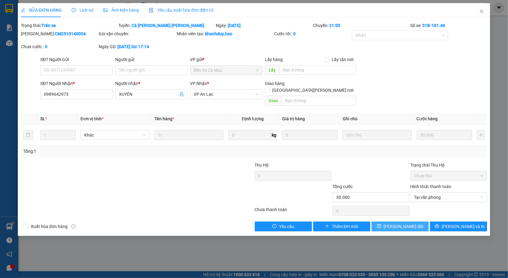
click at [391, 222] on button "[PERSON_NAME] đổi" at bounding box center [400, 227] width 57 height 10
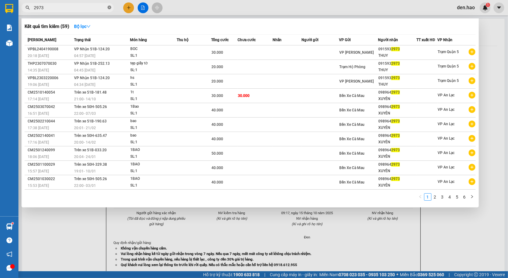
click at [108, 8] on icon "close-circle" at bounding box center [110, 8] width 4 height 4
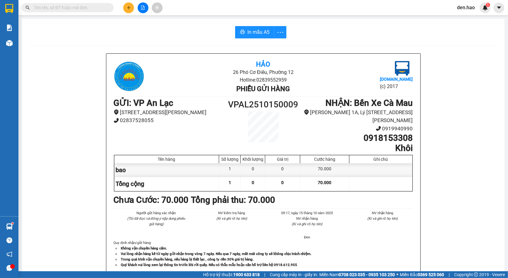
click at [48, 4] on input "text" at bounding box center [70, 7] width 73 height 7
click at [47, 12] on span at bounding box center [68, 7] width 92 height 9
click at [47, 13] on div "Kết quả [PERSON_NAME] ( 59 ) Bộ lọc Mã ĐH Trạng thái Món hàng Thu hộ Tổng [PERS…" at bounding box center [60, 7] width 120 height 11
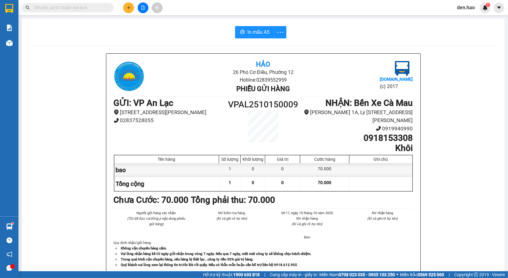
click at [47, 13] on div "Kết quả [PERSON_NAME] ( 59 ) Bộ lọc Mã ĐH Trạng thái Món hàng Thu hộ Tổng [PERS…" at bounding box center [60, 7] width 120 height 11
click at [59, 11] on span at bounding box center [68, 7] width 92 height 9
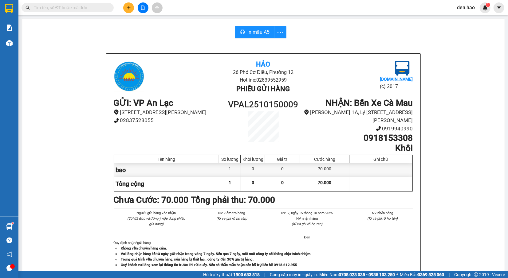
click at [71, 8] on input "text" at bounding box center [70, 7] width 73 height 7
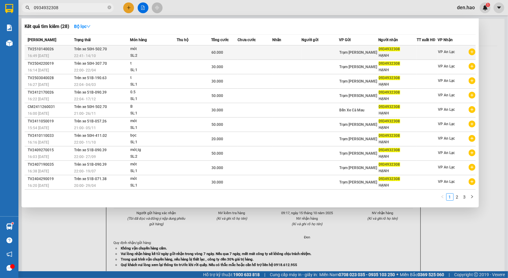
type input "0934932308"
click at [188, 57] on td at bounding box center [194, 52] width 34 height 14
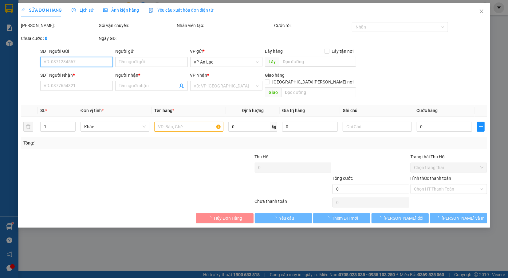
type input "0934932308"
type input "HẠNH"
type input "60.000"
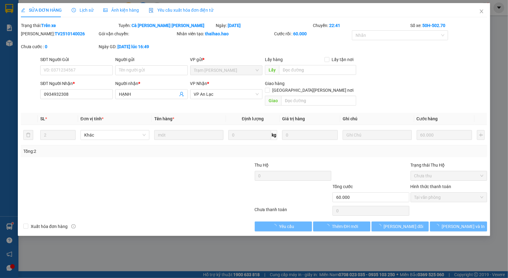
click at [110, 9] on span "Ảnh kiện hàng" at bounding box center [121, 10] width 36 height 5
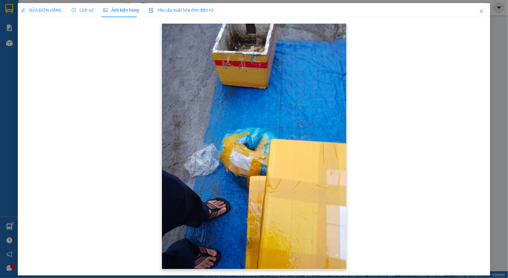
scroll to position [4, 0]
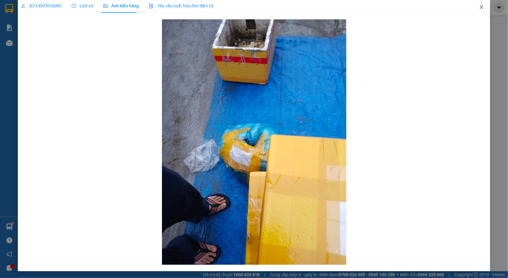
click at [479, 8] on icon "close" at bounding box center [481, 7] width 5 height 5
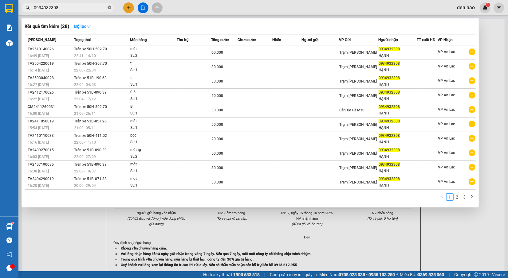
click at [108, 9] on icon "close-circle" at bounding box center [110, 8] width 4 height 4
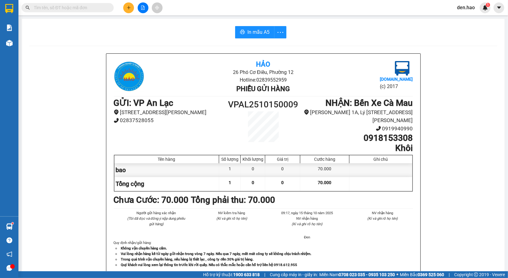
click at [93, 7] on input "text" at bounding box center [70, 7] width 73 height 7
click at [94, 13] on div "Kết quả [PERSON_NAME] ( 28 ) Bộ lọc Mã ĐH Trạng thái Món hàng Thu hộ Tổng [PERS…" at bounding box center [60, 7] width 120 height 11
click at [95, 10] on input "text" at bounding box center [70, 7] width 73 height 7
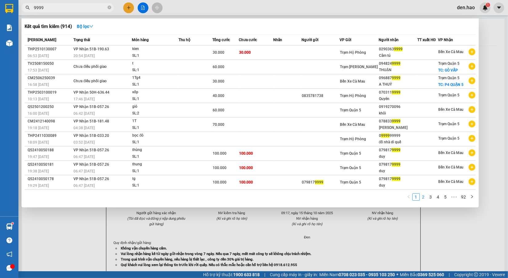
type input "9999"
click at [423, 198] on link "2" at bounding box center [423, 197] width 7 height 7
click at [427, 197] on link "2" at bounding box center [423, 197] width 7 height 7
click at [425, 197] on link "2" at bounding box center [423, 197] width 7 height 7
click at [418, 199] on link "1" at bounding box center [416, 197] width 7 height 7
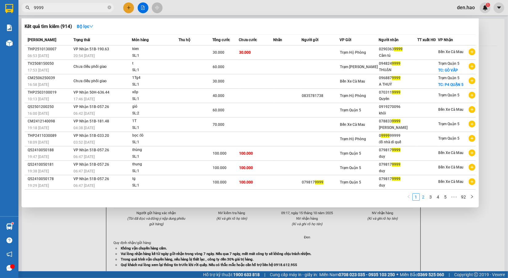
click at [427, 195] on link "2" at bounding box center [423, 197] width 7 height 7
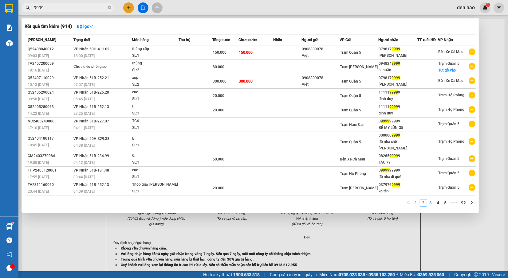
click at [430, 200] on link "3" at bounding box center [430, 203] width 7 height 7
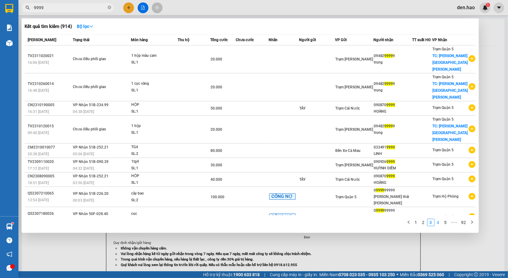
click at [436, 219] on link "4" at bounding box center [438, 222] width 7 height 7
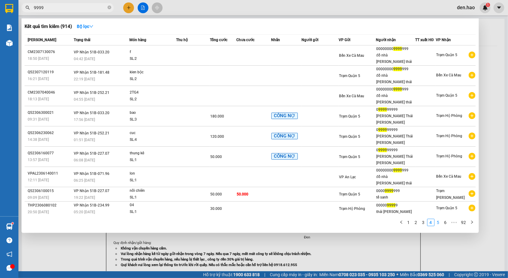
click at [439, 219] on link "5" at bounding box center [438, 222] width 7 height 7
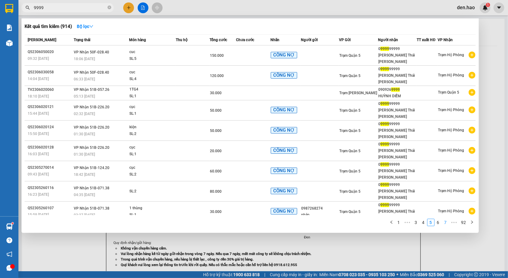
click at [446, 219] on link "7" at bounding box center [445, 222] width 7 height 7
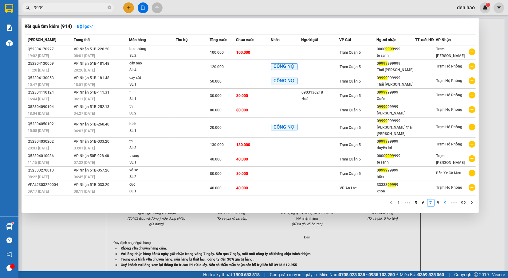
click at [442, 199] on li "9" at bounding box center [445, 202] width 7 height 7
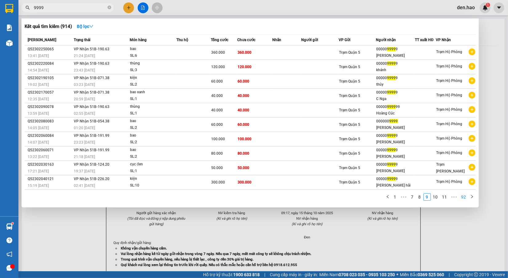
click at [465, 197] on link "92" at bounding box center [463, 197] width 9 height 7
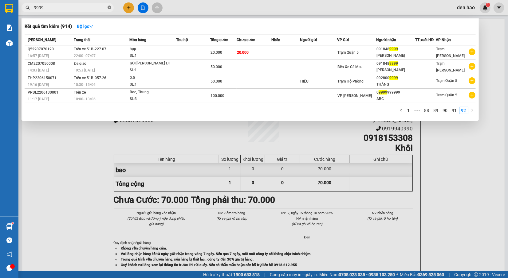
click at [108, 5] on span at bounding box center [110, 8] width 4 height 6
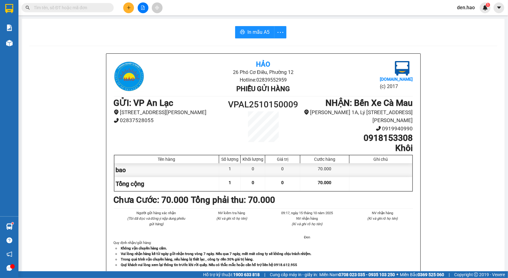
click at [77, 7] on input "text" at bounding box center [70, 7] width 73 height 7
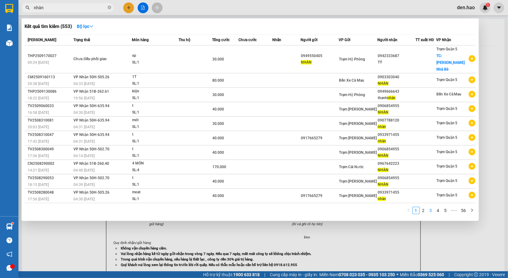
type input "nhàn"
click at [429, 207] on link "3" at bounding box center [430, 210] width 7 height 7
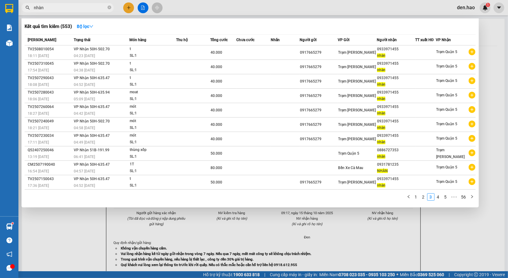
click at [422, 202] on div "1 2 3 4 5 ••• 56" at bounding box center [250, 199] width 451 height 11
click at [422, 199] on link "2" at bounding box center [423, 197] width 7 height 7
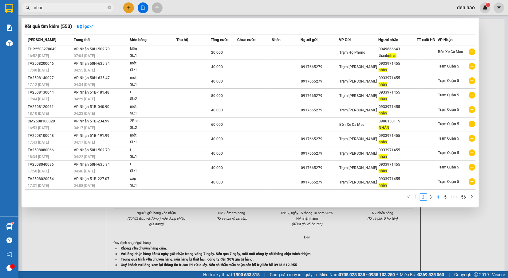
click at [438, 194] on link "4" at bounding box center [438, 197] width 7 height 7
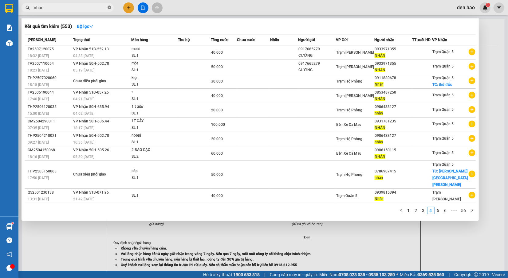
click at [108, 5] on span at bounding box center [110, 8] width 4 height 6
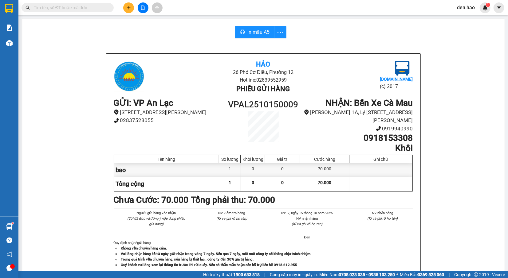
click at [80, 10] on input "text" at bounding box center [70, 7] width 73 height 7
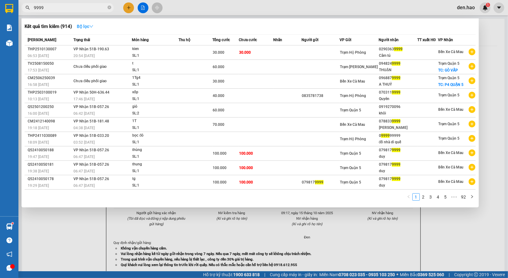
type input "9999"
click at [89, 26] on strong "Bộ lọc" at bounding box center [85, 26] width 17 height 5
click at [328, 18] on div at bounding box center [254, 139] width 508 height 278
click at [66, 7] on input "9999" at bounding box center [70, 7] width 73 height 7
click at [110, 7] on icon "close-circle" at bounding box center [110, 8] width 4 height 4
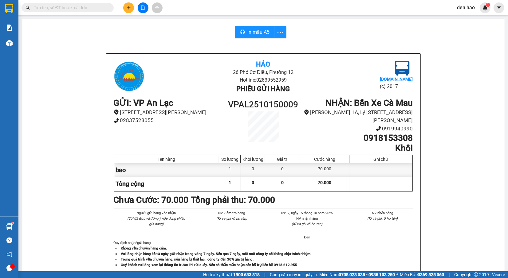
click at [91, 7] on input "text" at bounding box center [70, 7] width 73 height 7
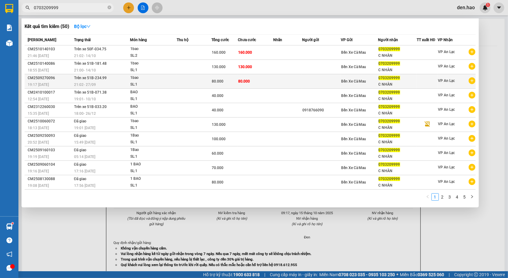
type input "0703209999"
click at [326, 84] on td at bounding box center [321, 81] width 38 height 14
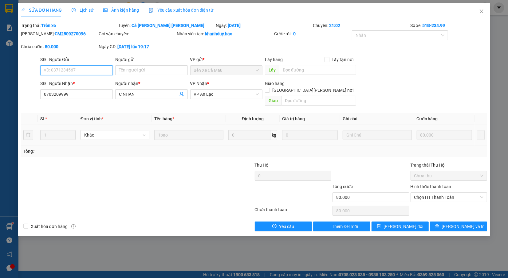
type input "0703209999"
type input "C NHÀN"
type input "80.000"
click at [478, 13] on span "Close" at bounding box center [481, 11] width 17 height 17
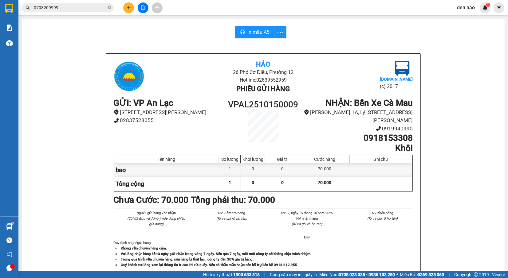
click at [75, 5] on input "0703209999" at bounding box center [70, 7] width 73 height 7
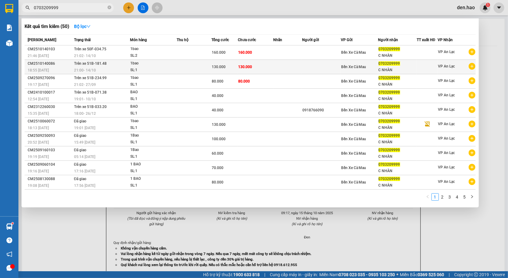
click at [388, 69] on div "C NHÀN" at bounding box center [398, 70] width 38 height 6
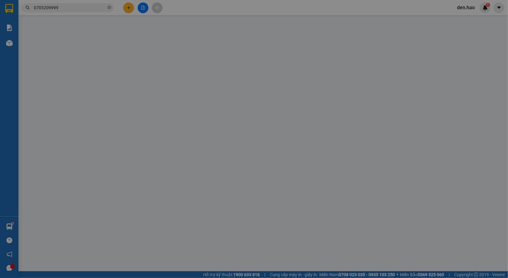
type input "0703209999"
type input "C NHÀN"
type input "130.000"
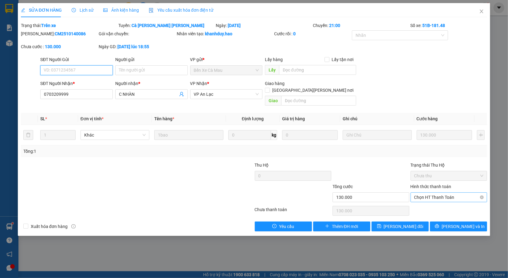
click at [454, 193] on span "Chọn HT Thanh Toán" at bounding box center [448, 197] width 69 height 9
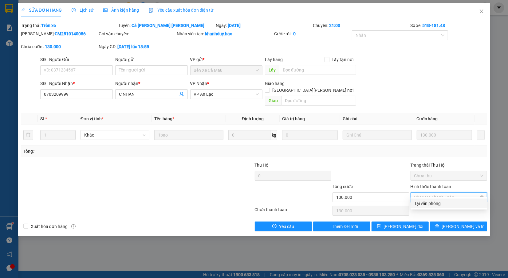
click at [455, 204] on div "Tại văn phòng" at bounding box center [448, 203] width 69 height 7
type input "0"
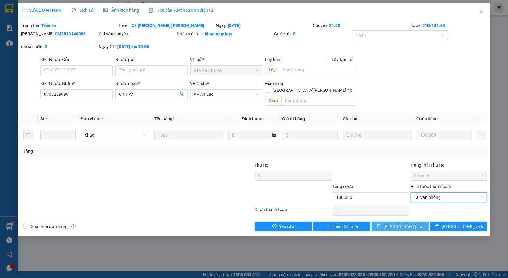
click at [407, 225] on button "[PERSON_NAME] đổi" at bounding box center [400, 227] width 57 height 10
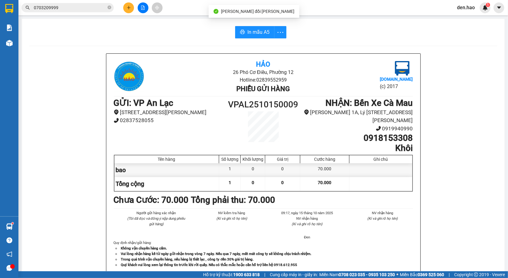
click at [61, 8] on input "0703209999" at bounding box center [70, 7] width 73 height 7
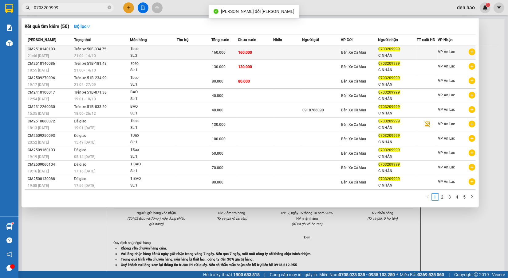
click at [181, 48] on td at bounding box center [194, 52] width 34 height 14
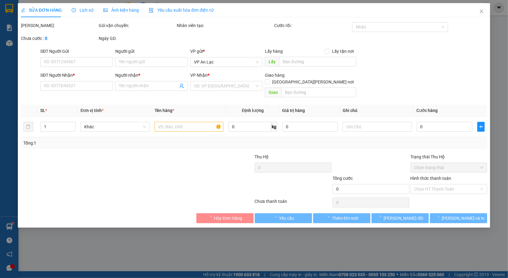
type input "0703209999"
type input "C NHÀN"
type input "160.000"
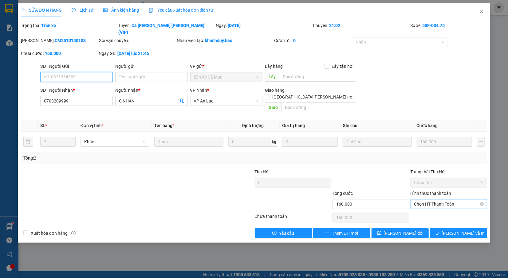
click at [449, 200] on span "Chọn HT Thanh Toán" at bounding box center [448, 204] width 69 height 9
click at [444, 204] on div "Tại văn phòng" at bounding box center [448, 203] width 69 height 7
type input "0"
click at [381, 231] on icon "save" at bounding box center [379, 233] width 4 height 4
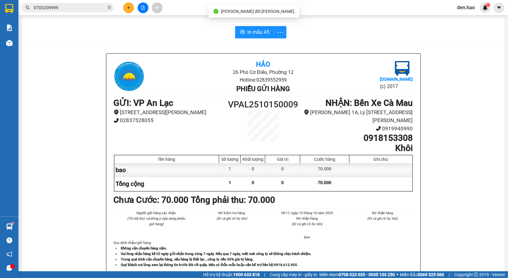
drag, startPoint x: 111, startPoint y: 8, endPoint x: 105, endPoint y: 7, distance: 5.8
click at [110, 7] on icon "close-circle" at bounding box center [110, 8] width 4 height 4
click at [103, 7] on input "text" at bounding box center [70, 7] width 73 height 7
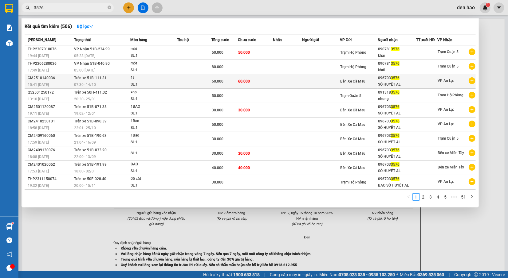
type input "3576"
click at [290, 78] on td at bounding box center [287, 81] width 29 height 14
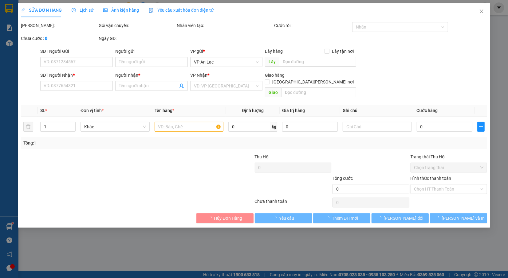
type input "0967033576"
type input "SÒ HUYẾT AL"
type input "60.000"
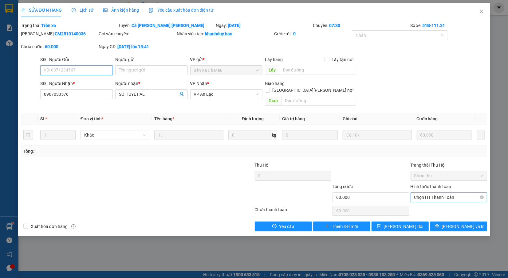
click at [437, 193] on span "Chọn HT Thanh Toán" at bounding box center [448, 197] width 69 height 9
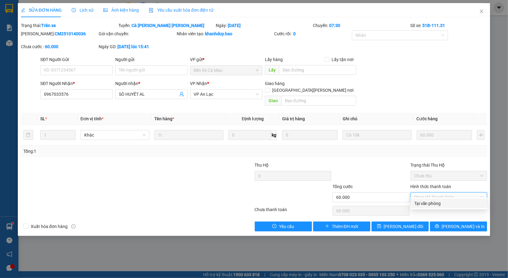
click at [432, 204] on div "Tại văn phòng" at bounding box center [448, 203] width 69 height 7
type input "0"
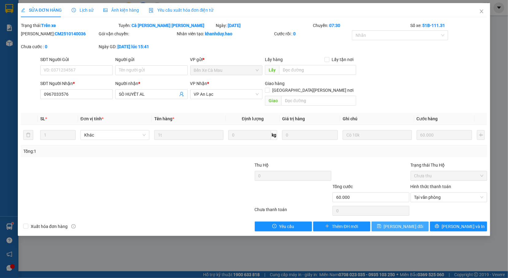
click at [411, 224] on span "[PERSON_NAME] đổi" at bounding box center [404, 226] width 40 height 7
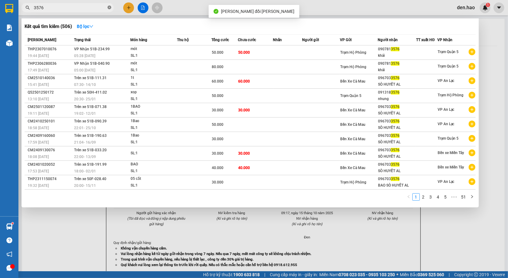
drag, startPoint x: 108, startPoint y: 7, endPoint x: 105, endPoint y: 7, distance: 3.4
click at [108, 7] on icon "close-circle" at bounding box center [110, 8] width 4 height 4
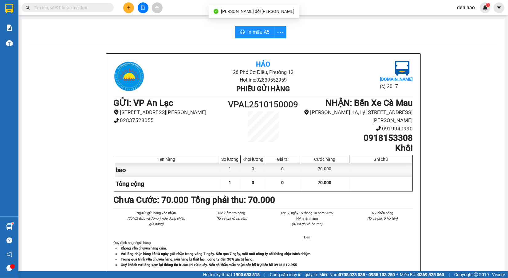
click at [102, 6] on input "text" at bounding box center [70, 7] width 73 height 7
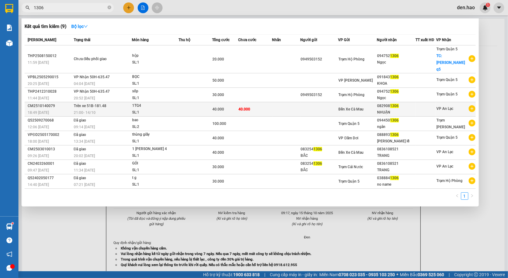
type input "1306"
click at [283, 105] on td at bounding box center [286, 109] width 28 height 14
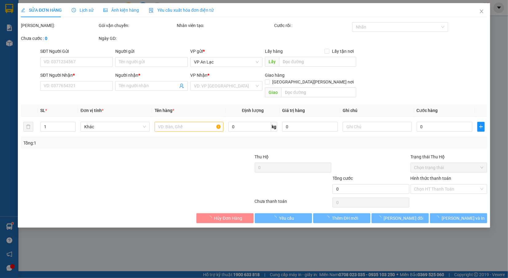
type input "0829081306"
type input "NHUẬN"
type input "40.000"
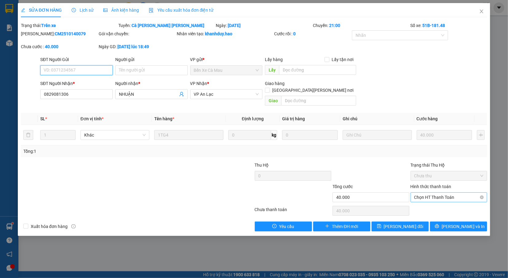
click at [435, 193] on span "Chọn HT Thanh Toán" at bounding box center [448, 197] width 69 height 9
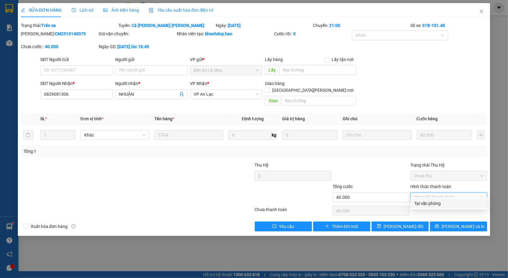
click at [435, 203] on div "Tại văn phòng" at bounding box center [448, 203] width 69 height 7
type input "0"
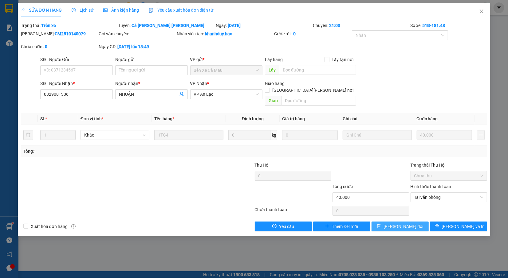
click at [418, 224] on button "[PERSON_NAME] đổi" at bounding box center [400, 227] width 57 height 10
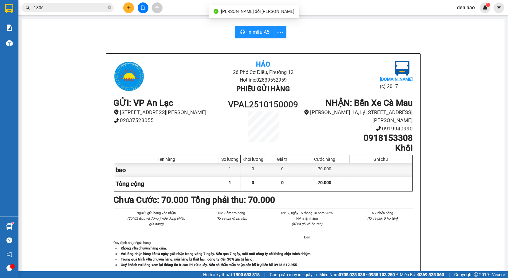
click at [107, 9] on span "1306" at bounding box center [68, 7] width 92 height 9
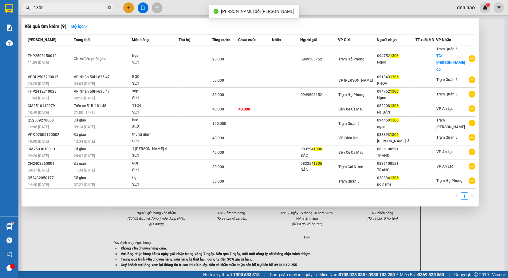
click at [108, 6] on icon "close-circle" at bounding box center [110, 8] width 4 height 4
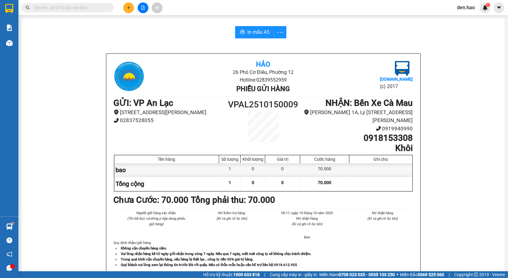
click at [104, 6] on input "text" at bounding box center [70, 7] width 73 height 7
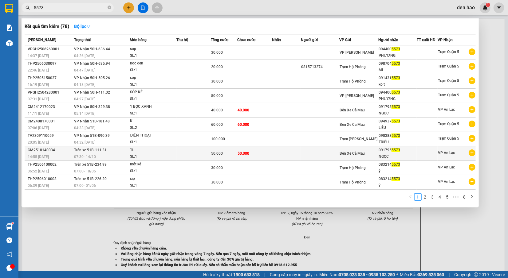
type input "5573"
click at [387, 152] on div "091795 5573" at bounding box center [398, 150] width 38 height 6
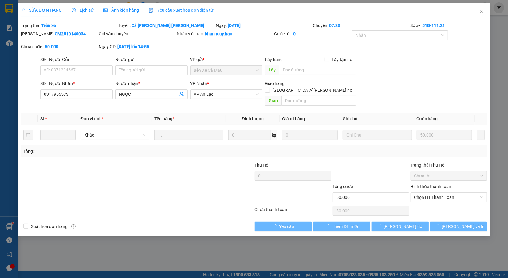
type input "0917955573"
type input "NGỌC"
type input "50.000"
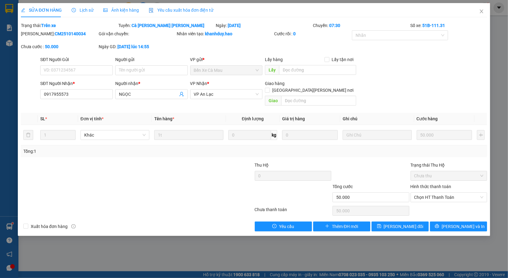
click at [127, 11] on span "Ảnh kiện hàng" at bounding box center [121, 10] width 36 height 5
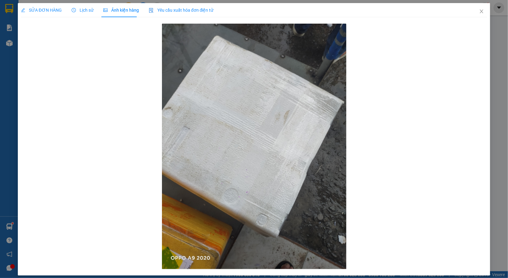
drag, startPoint x: 52, startPoint y: 15, endPoint x: 63, endPoint y: 21, distance: 12.7
click at [53, 15] on div "SỬA ĐƠN HÀNG" at bounding box center [41, 10] width 41 height 14
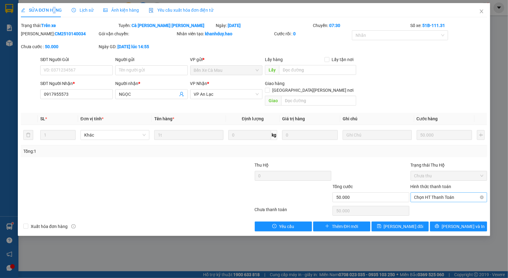
click at [466, 193] on span "Chọn HT Thanh Toán" at bounding box center [448, 197] width 69 height 9
click at [442, 204] on div "Tại văn phòng" at bounding box center [448, 203] width 69 height 7
type input "0"
click at [418, 222] on button "[PERSON_NAME] đổi" at bounding box center [400, 227] width 57 height 10
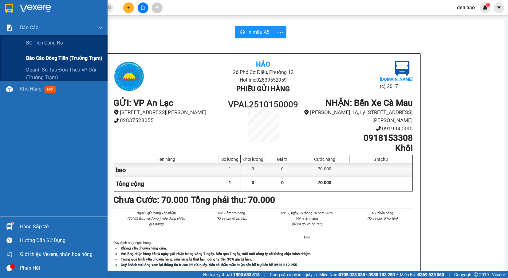
click at [36, 59] on span "Báo cáo dòng tiền (trưởng trạm)" at bounding box center [64, 58] width 76 height 8
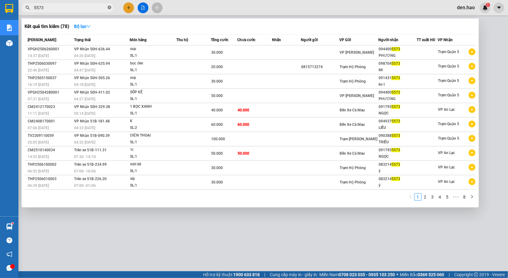
click at [109, 7] on icon "close-circle" at bounding box center [110, 8] width 4 height 4
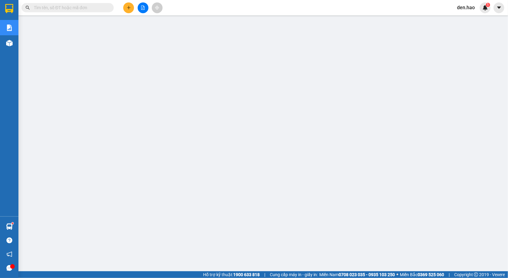
click at [92, 7] on input "text" at bounding box center [70, 7] width 73 height 7
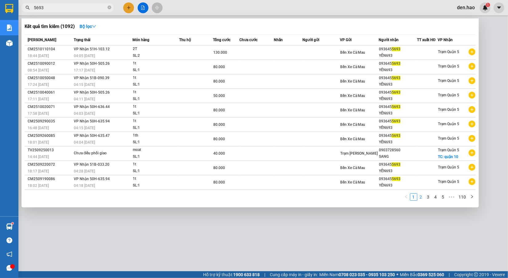
type input "5693"
click at [424, 199] on link "2" at bounding box center [421, 197] width 7 height 7
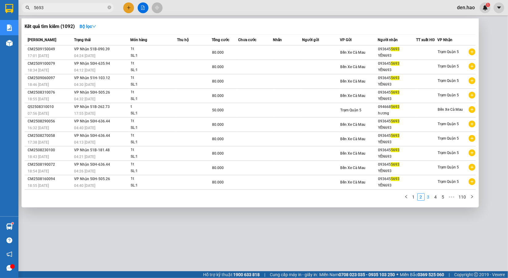
click at [431, 198] on link "3" at bounding box center [428, 197] width 7 height 7
click at [111, 8] on span "5693" at bounding box center [68, 7] width 92 height 9
click at [108, 6] on icon "close-circle" at bounding box center [110, 8] width 4 height 4
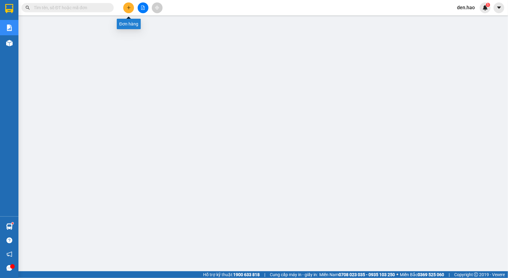
click at [129, 6] on icon "plus" at bounding box center [129, 8] width 4 height 4
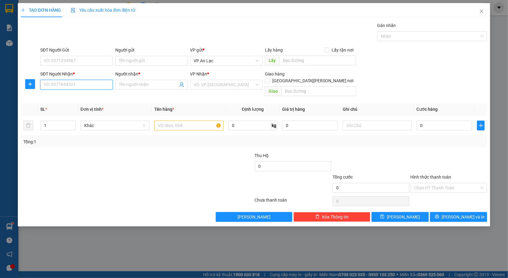
click at [82, 85] on input "SĐT Người Nhận *" at bounding box center [76, 85] width 73 height 10
click at [71, 97] on div "0913990693 - [PERSON_NAME] hp" at bounding box center [77, 97] width 66 height 7
type input "0913990693"
type input "chiêu hp"
type input "5K BỚT 80"
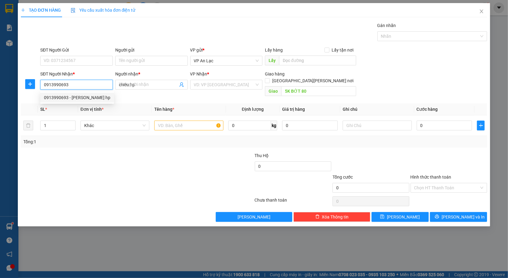
type input "350.000"
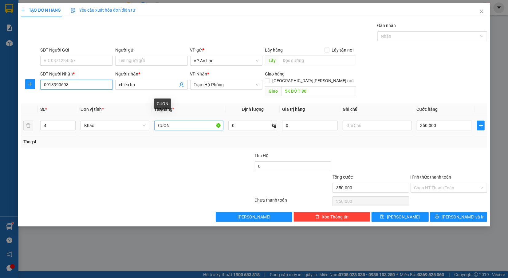
type input "0913990693"
click at [190, 121] on input "CUON" at bounding box center [188, 126] width 69 height 10
type input "C"
type input "cay"
drag, startPoint x: 58, startPoint y: 121, endPoint x: 53, endPoint y: 116, distance: 7.0
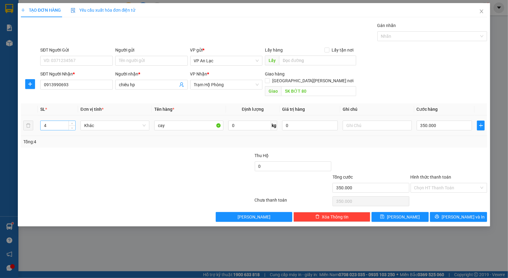
click at [55, 121] on input "4" at bounding box center [58, 125] width 35 height 9
type input "25"
drag, startPoint x: 113, startPoint y: 143, endPoint x: 124, endPoint y: 142, distance: 11.1
click at [115, 143] on div "Transit Pickup Surcharge Ids Transit Deliver Surcharge Ids Transit Deliver Surc…" at bounding box center [254, 122] width 466 height 200
click at [438, 121] on input "350.000" at bounding box center [445, 126] width 56 height 10
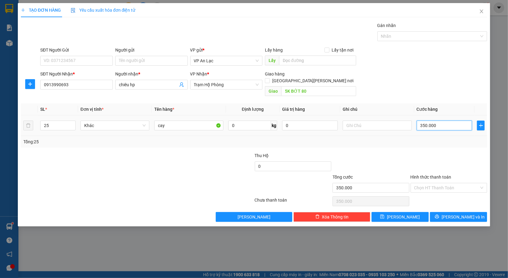
type input "0"
type input "1"
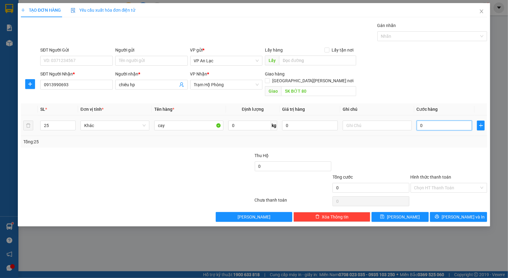
type input "01"
type input "12"
type input "012"
type input "125"
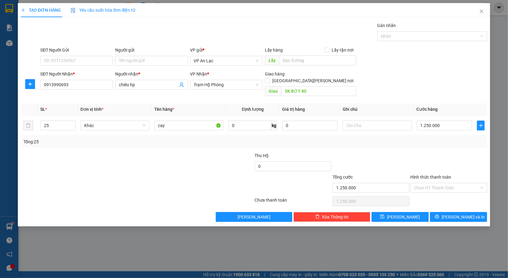
click at [384, 84] on div "SĐT Người [PERSON_NAME] * 0913990693 Người [PERSON_NAME] * [PERSON_NAME] hp [PE…" at bounding box center [263, 85] width 449 height 28
click at [459, 214] on span "[PERSON_NAME] và In" at bounding box center [463, 217] width 43 height 7
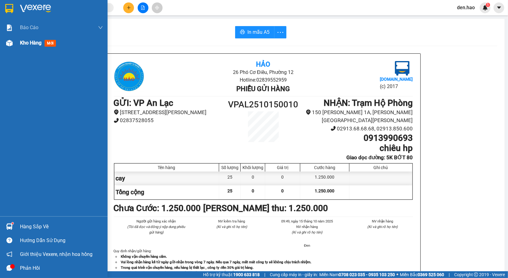
click at [15, 42] on div "Kho hàng mới" at bounding box center [54, 42] width 108 height 15
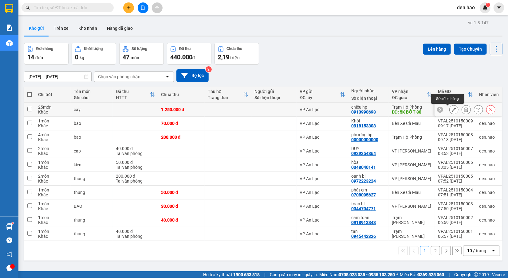
click at [452, 109] on icon at bounding box center [454, 110] width 4 height 4
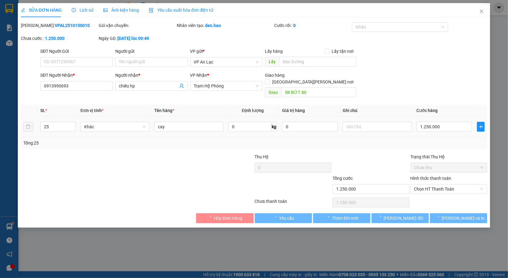
click at [310, 79] on div "Giao hàng [GEOGRAPHIC_DATA][PERSON_NAME] nơi" at bounding box center [310, 80] width 91 height 16
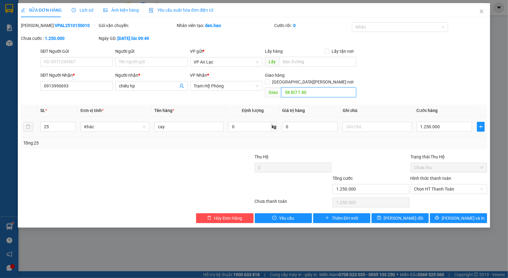
click at [312, 88] on input "5K BỚT 80" at bounding box center [318, 93] width 75 height 10
click at [391, 122] on input "text" at bounding box center [377, 127] width 69 height 10
click at [399, 85] on div "SĐT Người [PERSON_NAME] * 0913990693 Người [PERSON_NAME] * [PERSON_NAME] hp [PE…" at bounding box center [263, 86] width 449 height 28
click at [464, 215] on span "[PERSON_NAME] và In" at bounding box center [463, 218] width 43 height 7
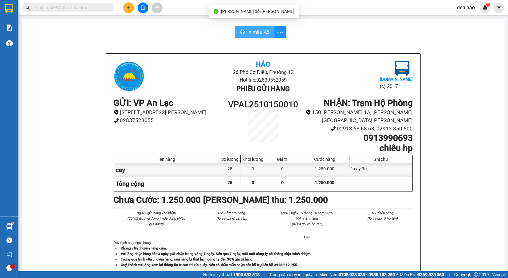
click at [250, 30] on span "In mẫu A5" at bounding box center [258, 32] width 22 height 8
click at [247, 35] on span "In mẫu A5" at bounding box center [258, 32] width 22 height 8
click at [128, 5] on button at bounding box center [128, 7] width 11 height 11
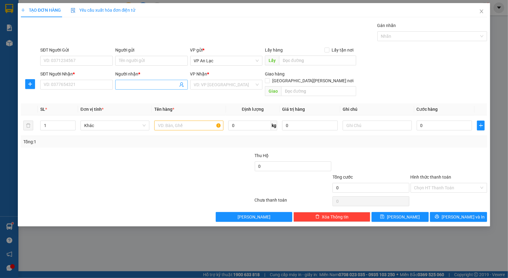
drag, startPoint x: 127, startPoint y: 88, endPoint x: 122, endPoint y: 85, distance: 5.5
click at [127, 87] on input "Người nhận *" at bounding box center [148, 84] width 59 height 7
click at [161, 100] on div "kiều tv - 0917429076" at bounding box center [151, 97] width 65 height 7
click at [241, 81] on input "search" at bounding box center [224, 84] width 61 height 9
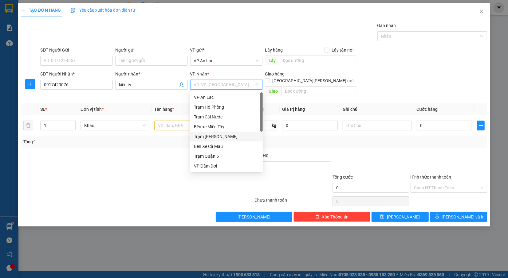
click at [235, 137] on div "Trạm [PERSON_NAME]" at bounding box center [226, 136] width 65 height 7
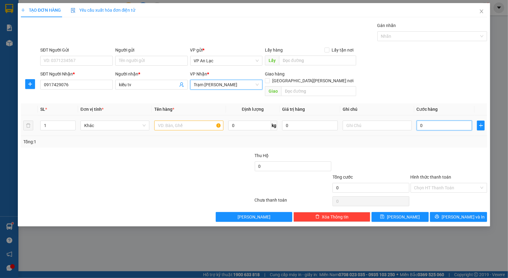
click at [470, 121] on input "0" at bounding box center [445, 126] width 56 height 10
click at [438, 92] on div "SĐT Người [PERSON_NAME] * 0917429076 Người [PERSON_NAME] * [PERSON_NAME] tv [PE…" at bounding box center [263, 85] width 449 height 28
click at [187, 125] on div at bounding box center [188, 126] width 69 height 12
click at [187, 122] on input "text" at bounding box center [188, 126] width 69 height 10
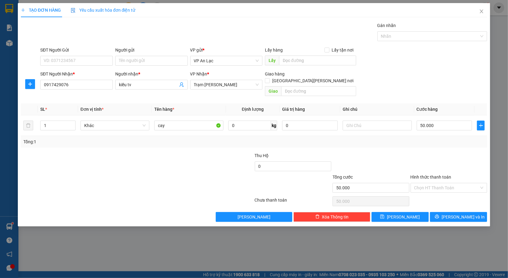
drag, startPoint x: 489, startPoint y: 211, endPoint x: 399, endPoint y: 192, distance: 92.3
click at [488, 211] on div "TẠO ĐƠN HÀNG Yêu cầu xuất [PERSON_NAME] điện tử Transit Pickup Surcharge Ids Tr…" at bounding box center [254, 115] width 472 height 224
click at [463, 214] on span "[PERSON_NAME] và In" at bounding box center [463, 217] width 43 height 7
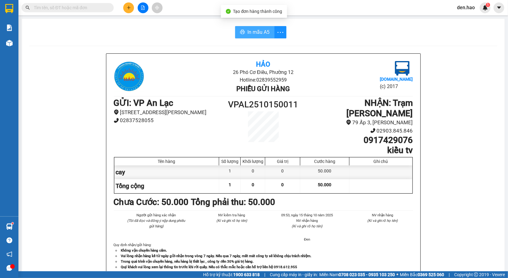
drag, startPoint x: 246, startPoint y: 36, endPoint x: 261, endPoint y: 42, distance: 15.9
click at [246, 36] on button "In mẫu A5" at bounding box center [254, 32] width 39 height 12
click at [128, 4] on button at bounding box center [128, 7] width 11 height 11
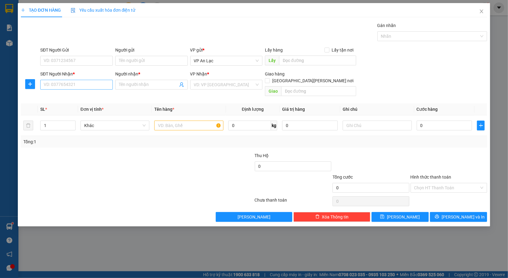
drag, startPoint x: 65, startPoint y: 92, endPoint x: 70, endPoint y: 89, distance: 6.6
click at [69, 90] on div "SĐT Người Nhận * VD: 0377654321" at bounding box center [76, 82] width 73 height 22
click at [72, 87] on input "SĐT Người Nhận *" at bounding box center [76, 85] width 73 height 10
click at [148, 88] on input "Người nhận *" at bounding box center [148, 84] width 59 height 7
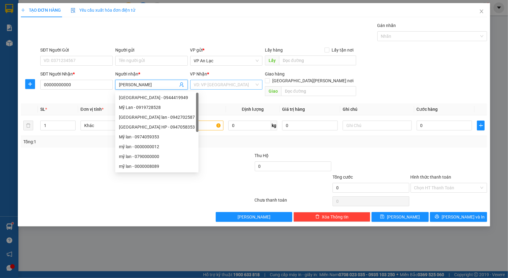
click at [201, 84] on input "search" at bounding box center [224, 84] width 61 height 9
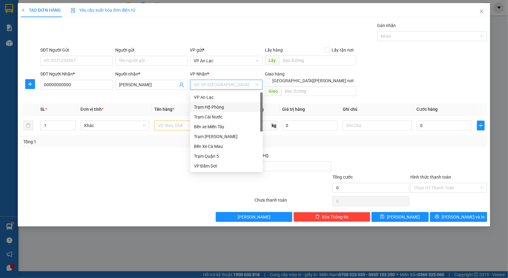
drag, startPoint x: 210, startPoint y: 109, endPoint x: 210, endPoint y: 106, distance: 3.7
click at [210, 108] on div "Trạm Hộ Phòng" at bounding box center [226, 107] width 65 height 7
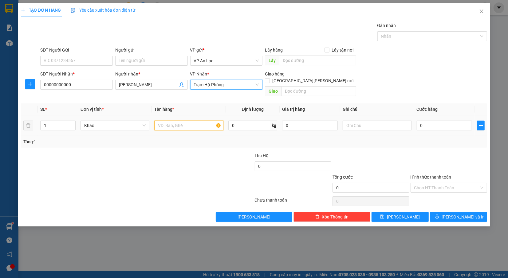
click at [166, 121] on input "text" at bounding box center [188, 126] width 69 height 10
click at [434, 121] on input "0" at bounding box center [445, 126] width 56 height 10
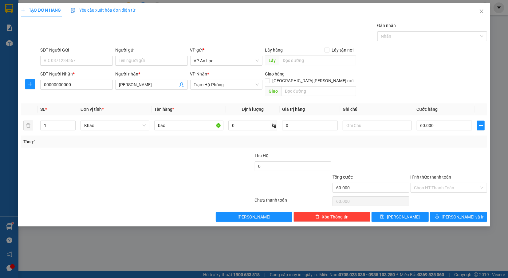
click at [393, 70] on form "SĐT Người Gửi VD: 0371234567 Người gửi Tên người gửi VP gửi * VP [PERSON_NAME] …" at bounding box center [254, 73] width 466 height 52
click at [476, 205] on div "Transit Pickup Surcharge Ids Transit Deliver Surcharge Ids Transit Deliver Surc…" at bounding box center [254, 122] width 466 height 200
click at [477, 212] on button "[PERSON_NAME] và In" at bounding box center [458, 217] width 57 height 10
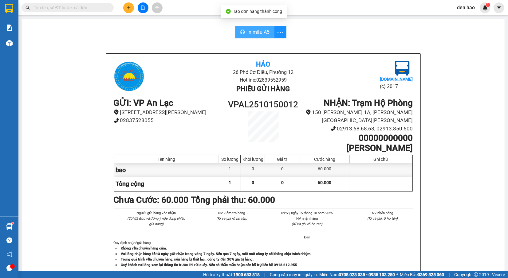
click at [235, 28] on button "In mẫu A5" at bounding box center [254, 32] width 39 height 12
click at [127, 6] on icon "plus" at bounding box center [129, 8] width 4 height 4
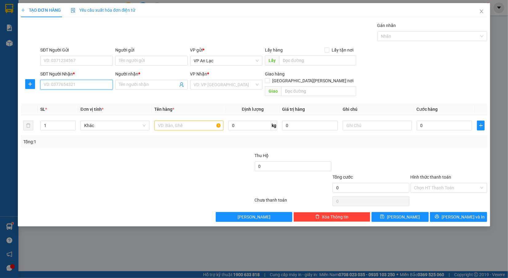
click at [74, 85] on input "SĐT Người Nhận *" at bounding box center [76, 85] width 73 height 10
click at [45, 88] on input "SĐT Người Nhận *" at bounding box center [76, 85] width 73 height 10
click at [97, 99] on div "0913304904 - thu" at bounding box center [76, 97] width 65 height 7
click at [182, 120] on div "ts ke" at bounding box center [188, 126] width 69 height 12
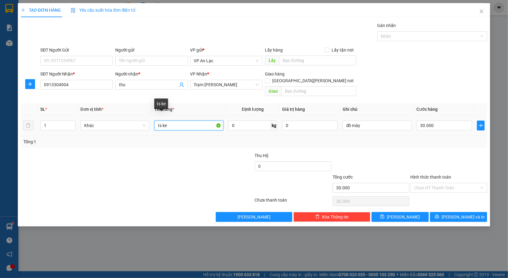
click at [190, 121] on input "ts ke" at bounding box center [188, 126] width 69 height 10
click at [171, 121] on input "ts ke" at bounding box center [188, 126] width 69 height 10
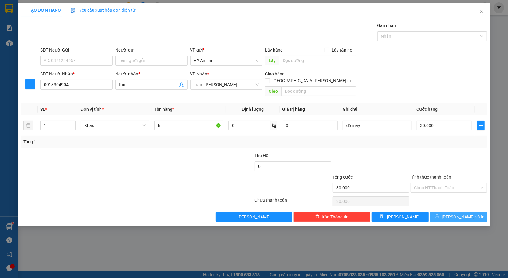
drag, startPoint x: 449, startPoint y: 210, endPoint x: 429, endPoint y: 197, distance: 23.4
click at [449, 212] on button "[PERSON_NAME] và In" at bounding box center [458, 217] width 57 height 10
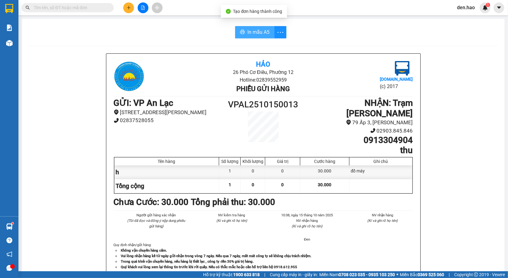
click at [253, 34] on span "In mẫu A5" at bounding box center [258, 32] width 22 height 8
click at [76, 10] on input "text" at bounding box center [70, 7] width 73 height 7
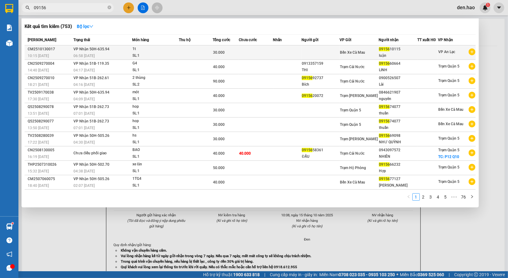
click at [287, 54] on td at bounding box center [287, 52] width 29 height 14
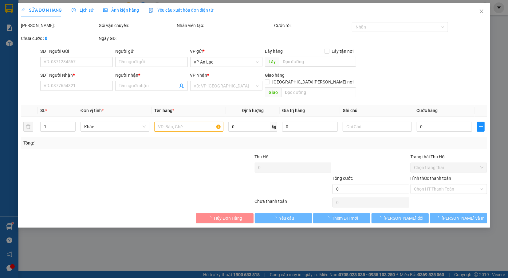
click at [124, 12] on span "Ảnh kiện hàng" at bounding box center [121, 10] width 36 height 5
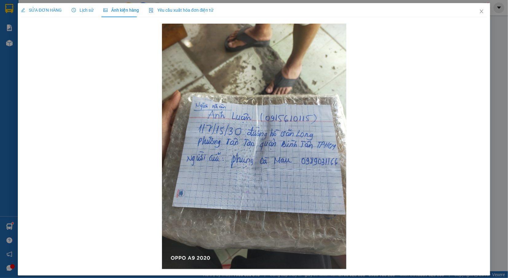
click at [49, 8] on span "SỬA ĐƠN HÀNG" at bounding box center [41, 10] width 41 height 5
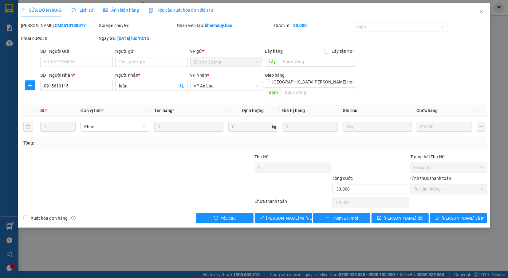
click at [91, 8] on span "Lịch sử" at bounding box center [83, 10] width 22 height 5
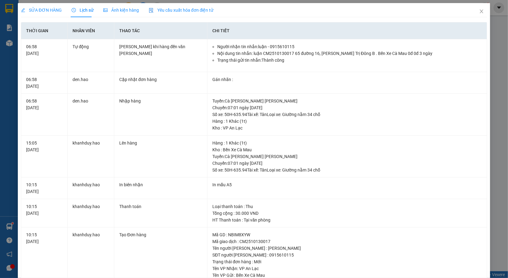
click at [131, 15] on div "Ảnh kiện hàng" at bounding box center [121, 10] width 36 height 14
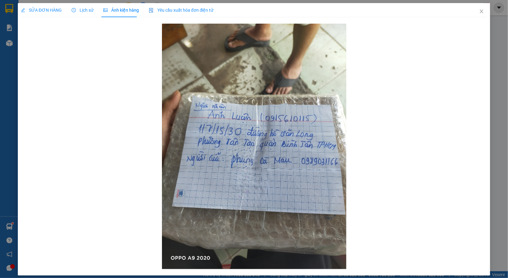
click at [47, 13] on span "SỬA ĐƠN HÀNG" at bounding box center [41, 10] width 41 height 5
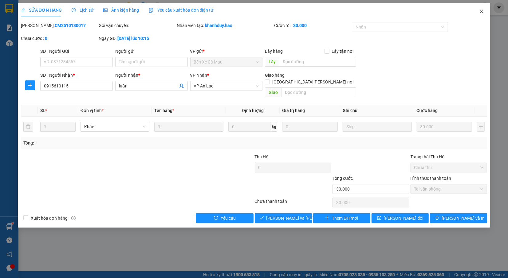
drag, startPoint x: 485, startPoint y: 13, endPoint x: 468, endPoint y: 12, distance: 16.9
click at [483, 13] on span "Close" at bounding box center [481, 11] width 17 height 17
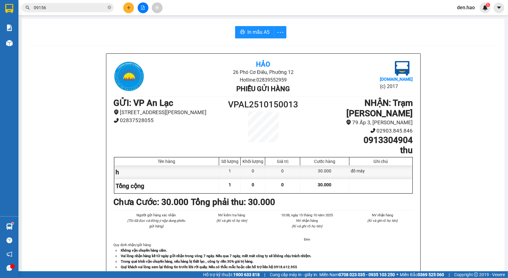
click at [90, 9] on input "09156" at bounding box center [70, 7] width 73 height 7
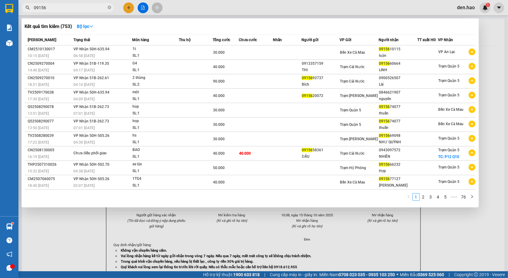
click at [85, 8] on input "09156" at bounding box center [70, 7] width 73 height 7
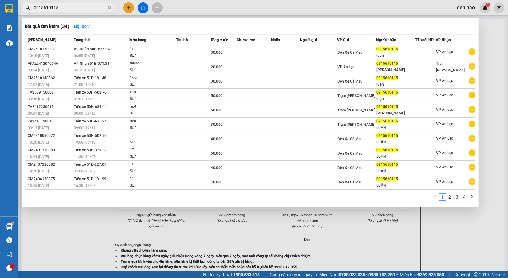
click at [451, 197] on link "2" at bounding box center [449, 197] width 7 height 7
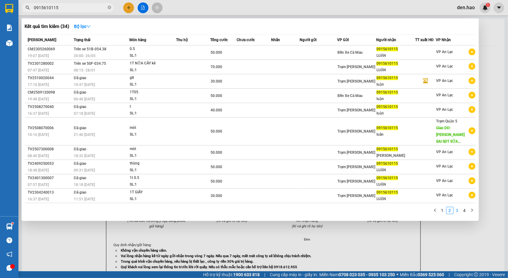
click at [458, 207] on link "3" at bounding box center [457, 210] width 7 height 7
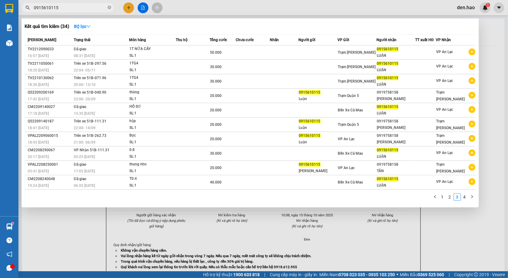
click at [461, 208] on div at bounding box center [254, 139] width 508 height 278
click at [72, 10] on input "0915610115" at bounding box center [70, 7] width 73 height 7
click at [451, 197] on link "2" at bounding box center [449, 197] width 7 height 7
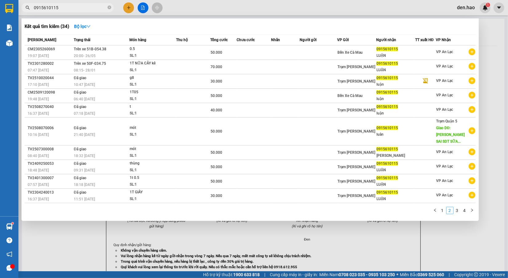
click at [446, 209] on link "2" at bounding box center [449, 210] width 7 height 7
click at [443, 207] on link "1" at bounding box center [442, 210] width 7 height 7
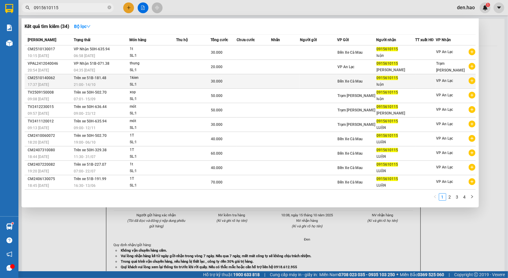
click at [185, 85] on td at bounding box center [193, 81] width 34 height 14
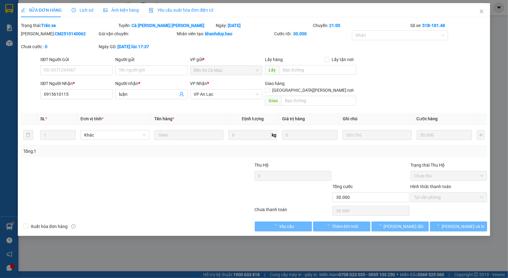
click at [129, 10] on span "Ảnh kiện hàng" at bounding box center [121, 10] width 36 height 5
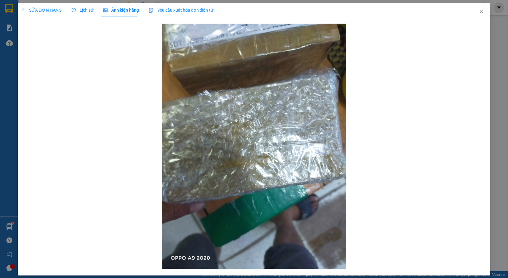
click at [52, 8] on span "SỬA ĐƠN HÀNG" at bounding box center [41, 10] width 41 height 5
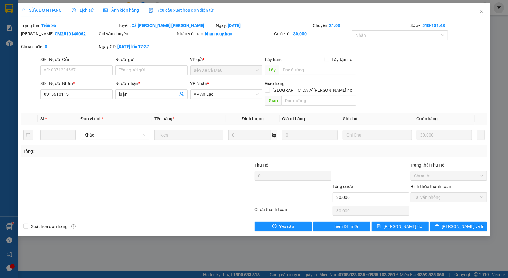
click at [123, 6] on div "Ảnh kiện hàng" at bounding box center [121, 10] width 36 height 14
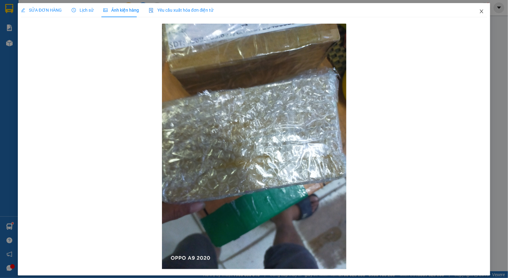
click at [478, 9] on span "Close" at bounding box center [481, 11] width 17 height 17
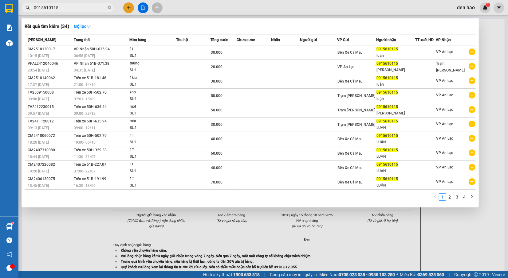
click at [79, 8] on input "0915610115" at bounding box center [70, 7] width 73 height 7
click at [117, 219] on div at bounding box center [254, 139] width 508 height 278
click at [76, 7] on input "0915610115" at bounding box center [70, 7] width 73 height 7
click at [109, 8] on icon "close-circle" at bounding box center [110, 8] width 4 height 4
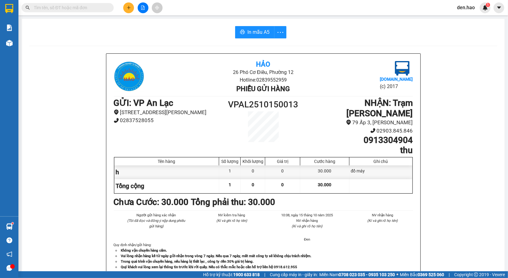
click at [91, 8] on input "text" at bounding box center [70, 7] width 73 height 7
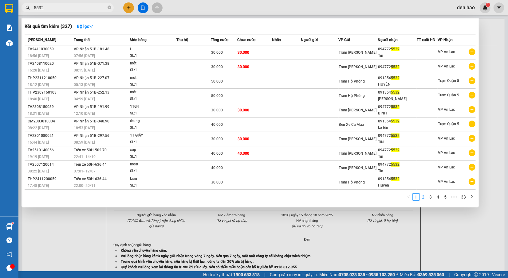
click at [424, 199] on link "2" at bounding box center [423, 197] width 7 height 7
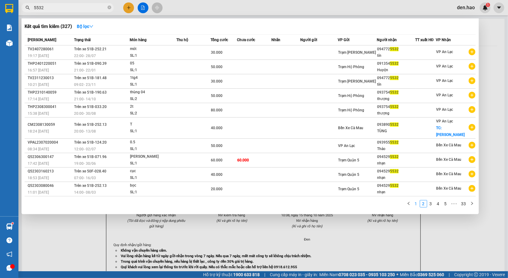
click at [415, 202] on link "1" at bounding box center [416, 204] width 7 height 7
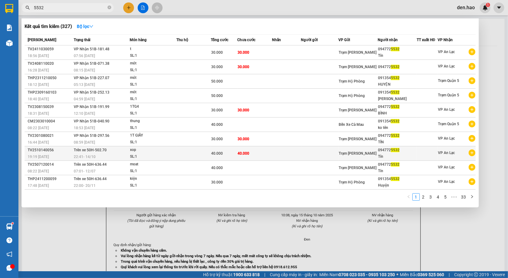
click at [290, 159] on td at bounding box center [286, 154] width 29 height 14
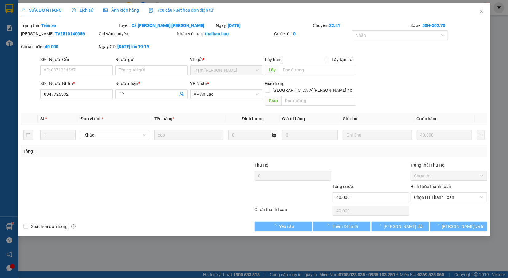
click at [131, 11] on span "Ảnh kiện hàng" at bounding box center [121, 10] width 36 height 5
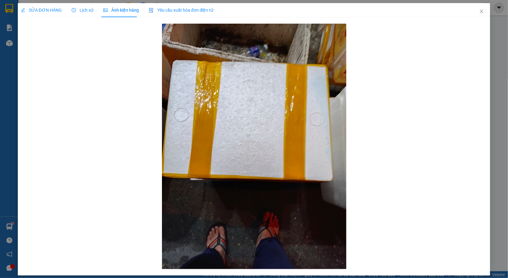
click at [38, 8] on span "SỬA ĐƠN HÀNG" at bounding box center [41, 10] width 41 height 5
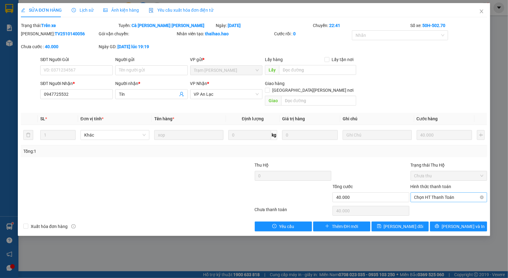
click at [435, 193] on span "Chọn HT Thanh Toán" at bounding box center [448, 197] width 69 height 9
click at [435, 201] on div "Tại văn phòng" at bounding box center [448, 203] width 69 height 7
click at [414, 224] on span "[PERSON_NAME] đổi" at bounding box center [404, 226] width 40 height 7
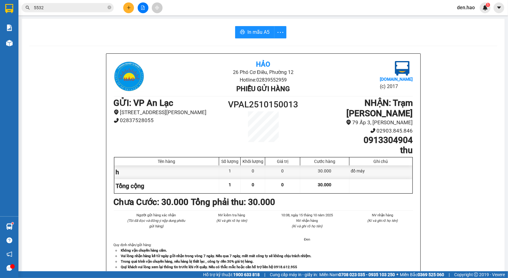
drag, startPoint x: 296, startPoint y: 159, endPoint x: 37, endPoint y: 42, distance: 283.6
click at [37, 43] on div "In mẫu A5 Hảo 26 Phó Cơ Điều, [PERSON_NAME] 12 Hotline: 02839552959 Phiếu gửi h…" at bounding box center [263, 270] width 483 height 502
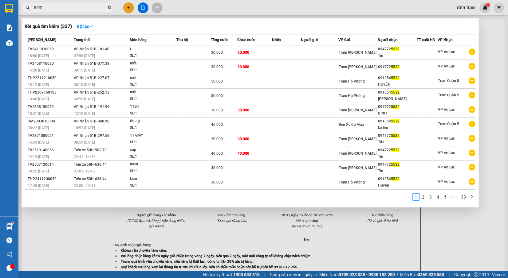
click at [108, 9] on icon "close-circle" at bounding box center [110, 8] width 4 height 4
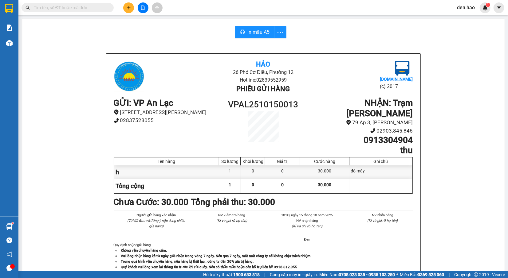
click at [91, 3] on span at bounding box center [68, 7] width 92 height 9
click at [87, 7] on input "text" at bounding box center [70, 7] width 73 height 7
click at [125, 10] on button at bounding box center [128, 7] width 11 height 11
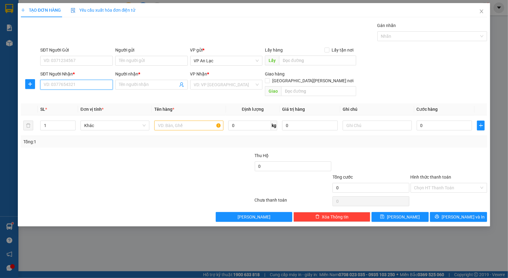
click at [74, 84] on input "SĐT Người Nhận *" at bounding box center [76, 85] width 73 height 10
click at [100, 89] on input "6440" at bounding box center [76, 85] width 73 height 10
click at [64, 85] on input "6440" at bounding box center [76, 85] width 73 height 10
click at [68, 86] on input "6440" at bounding box center [76, 85] width 73 height 10
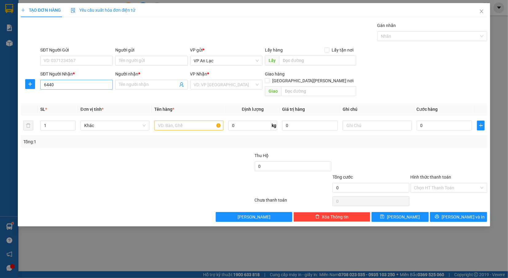
click at [73, 81] on div "SĐT Người [PERSON_NAME] * 6440 6440" at bounding box center [76, 82] width 73 height 22
click at [75, 87] on input "6440" at bounding box center [76, 85] width 73 height 10
click at [87, 95] on div "0856436440 - hong sang" at bounding box center [76, 97] width 65 height 7
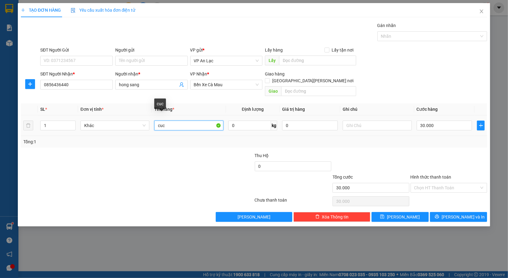
drag, startPoint x: 184, startPoint y: 124, endPoint x: 182, endPoint y: 120, distance: 4.3
click at [183, 123] on input "cuc" at bounding box center [188, 126] width 69 height 10
click at [433, 121] on input "30.000" at bounding box center [445, 126] width 56 height 10
click at [449, 53] on div "SĐT Người Gửi VD: 0371234567 Người gửi Tên người gửi VP gửi * VP [PERSON_NAME] …" at bounding box center [263, 58] width 449 height 22
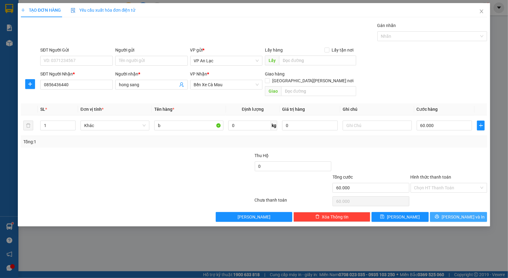
drag, startPoint x: 469, startPoint y: 214, endPoint x: 458, endPoint y: 210, distance: 11.8
click at [470, 214] on span "[PERSON_NAME] và In" at bounding box center [463, 217] width 43 height 7
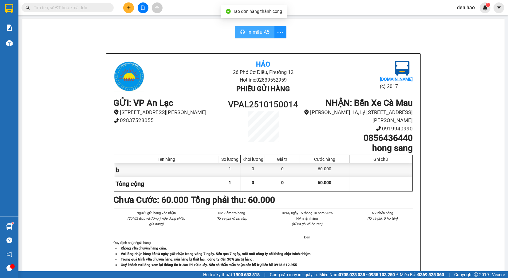
click at [247, 31] on span "In mẫu A5" at bounding box center [258, 32] width 22 height 8
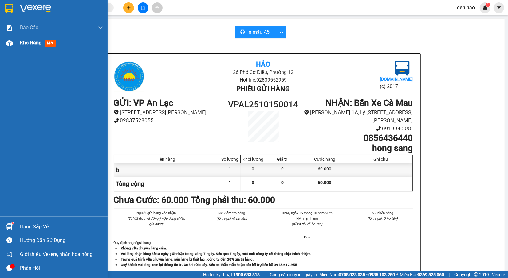
click at [24, 44] on span "Kho hàng" at bounding box center [31, 43] width 22 height 6
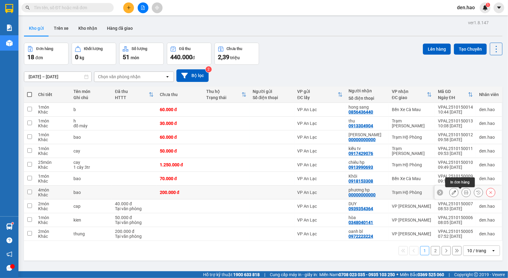
click at [464, 192] on icon at bounding box center [466, 193] width 4 height 4
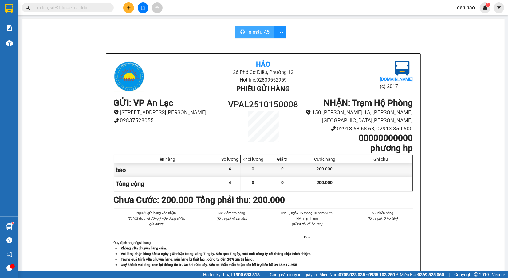
click at [262, 32] on span "In mẫu A5" at bounding box center [258, 32] width 22 height 8
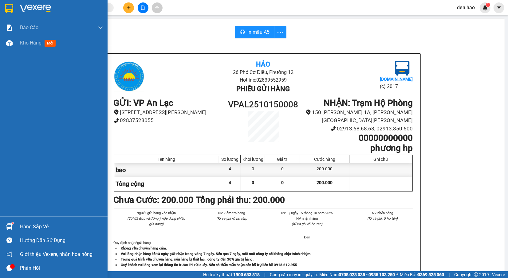
click at [3, 39] on div "Kho hàng mới" at bounding box center [54, 42] width 108 height 15
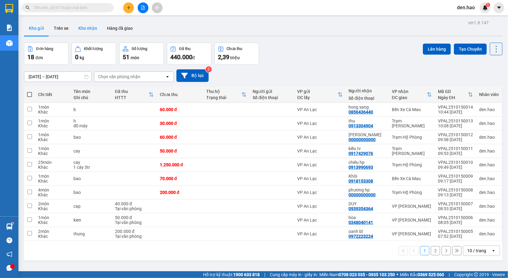
click at [95, 28] on button "Kho nhận" at bounding box center [87, 28] width 29 height 15
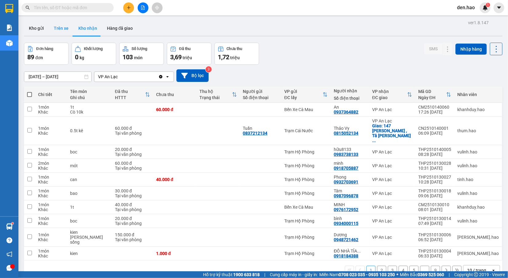
click at [63, 32] on button "Trên xe" at bounding box center [61, 28] width 25 height 15
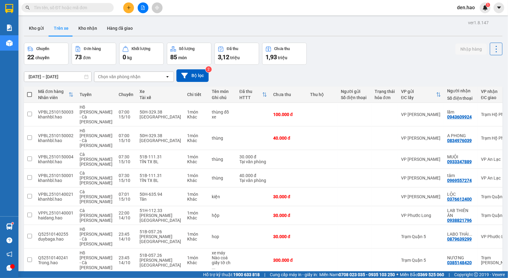
click at [151, 76] on div "Chọn văn phòng nhận" at bounding box center [129, 77] width 71 height 10
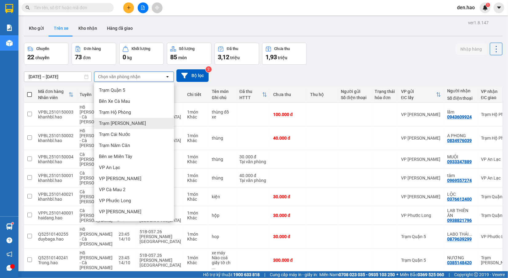
click at [126, 123] on span "Trạm [PERSON_NAME]" at bounding box center [122, 123] width 47 height 6
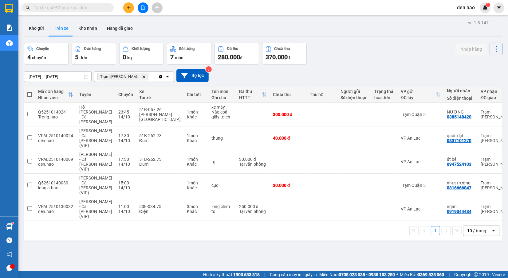
drag, startPoint x: 474, startPoint y: 207, endPoint x: 478, endPoint y: 207, distance: 5.0
click at [478, 226] on div "10 / trang" at bounding box center [477, 231] width 28 height 10
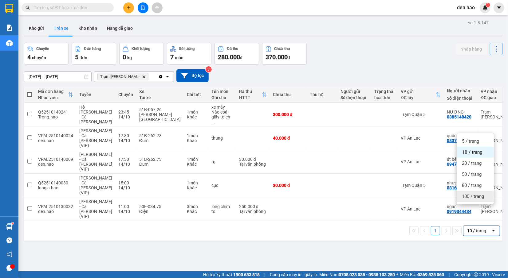
click at [481, 201] on div "100 / trang" at bounding box center [475, 196] width 37 height 11
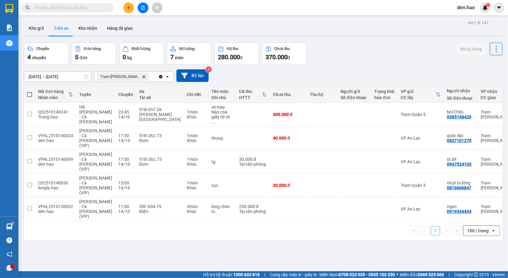
click at [484, 226] on div "100 / trang" at bounding box center [477, 231] width 28 height 10
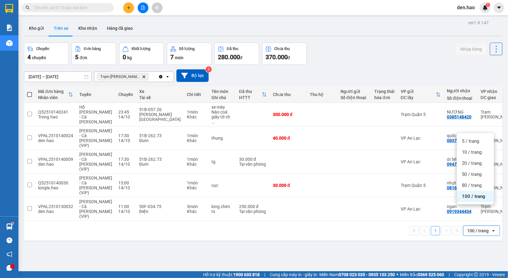
click at [463, 196] on span "100 / trang" at bounding box center [473, 197] width 23 height 6
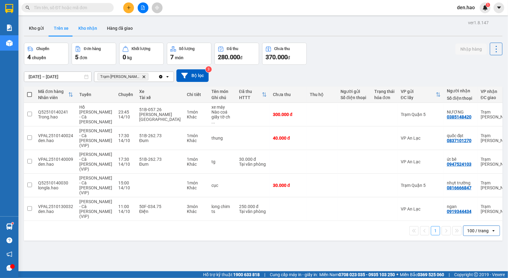
click at [83, 30] on button "Kho nhận" at bounding box center [87, 28] width 29 height 15
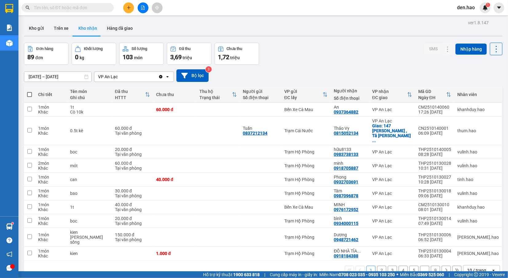
click at [123, 81] on div "VP An Lạc" at bounding box center [126, 77] width 64 height 10
click at [141, 78] on div "VP An Lạc" at bounding box center [126, 77] width 64 height 10
drag, startPoint x: 58, startPoint y: 27, endPoint x: 54, endPoint y: 26, distance: 4.0
click at [57, 27] on button "Trên xe" at bounding box center [61, 28] width 25 height 15
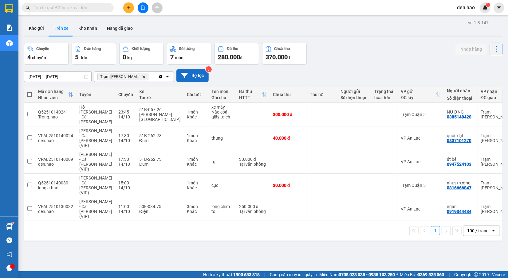
click at [192, 74] on button "Bộ lọc" at bounding box center [192, 75] width 32 height 13
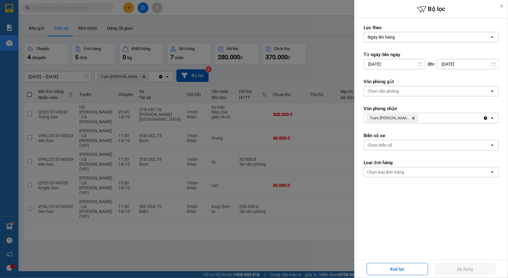
click at [322, 121] on div at bounding box center [254, 139] width 508 height 278
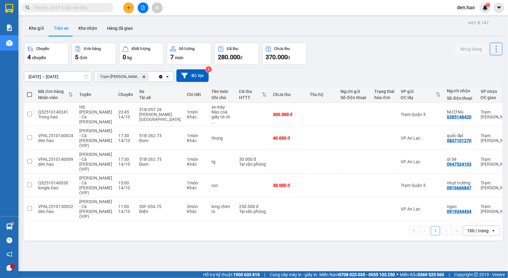
drag, startPoint x: 147, startPoint y: 71, endPoint x: 162, endPoint y: 72, distance: 15.1
click at [147, 71] on div "[DATE] – [DATE] Press the down arrow key to interact with the calendar and sele…" at bounding box center [263, 75] width 478 height 13
click at [209, 77] on div "[DATE] – [DATE] Press the down arrow key to interact with the calendar and sele…" at bounding box center [263, 75] width 478 height 13
click at [194, 77] on button "Bộ lọc" at bounding box center [192, 75] width 32 height 13
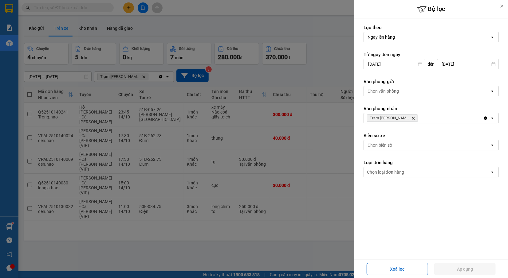
click at [436, 97] on form "Lọc [PERSON_NAME] [PERSON_NAME] hàng open Từ ngày đến ngày [DATE] Press the dow…" at bounding box center [431, 129] width 135 height 208
click at [435, 93] on div "Chọn văn phòng" at bounding box center [427, 91] width 126 height 10
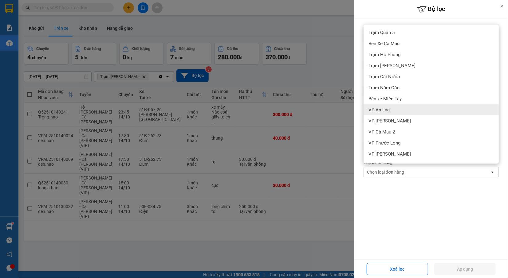
click at [384, 108] on span "VP An Lạc" at bounding box center [378, 110] width 21 height 6
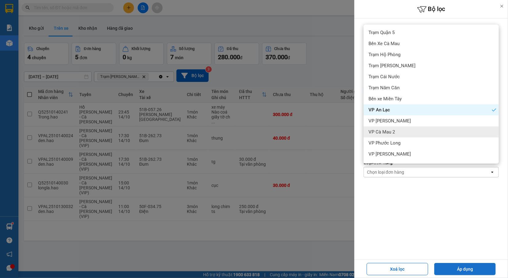
click at [478, 265] on button "Áp dụng" at bounding box center [464, 269] width 61 height 12
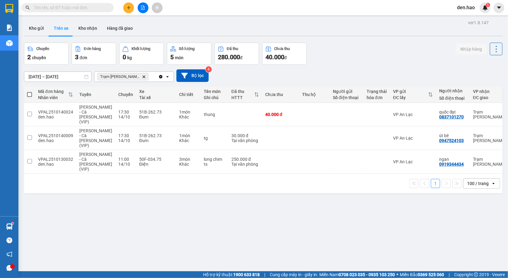
click at [474, 181] on div "100 / trang" at bounding box center [478, 184] width 22 height 6
click at [477, 243] on span "100 / trang" at bounding box center [473, 241] width 23 height 6
click at [492, 179] on div "open" at bounding box center [495, 184] width 9 height 10
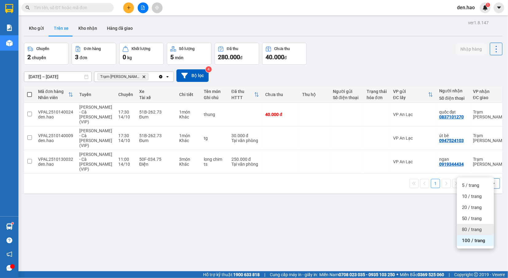
click at [466, 231] on span "80 / trang" at bounding box center [472, 230] width 20 height 6
drag, startPoint x: 481, startPoint y: 171, endPoint x: 454, endPoint y: 192, distance: 33.9
click at [480, 179] on div "80 / trang" at bounding box center [477, 184] width 28 height 10
click at [478, 190] on div "5 / trang" at bounding box center [475, 185] width 37 height 11
click at [476, 181] on div "5 / trang" at bounding box center [475, 184] width 17 height 6
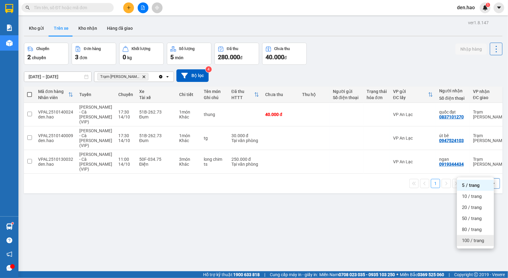
click at [470, 238] on span "100 / trang" at bounding box center [473, 241] width 22 height 6
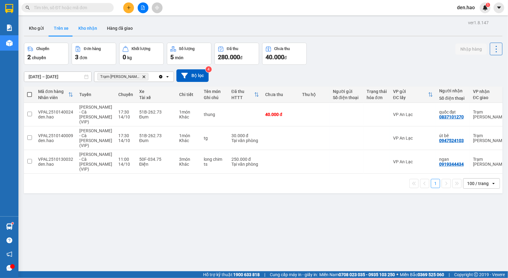
click at [86, 29] on button "Kho nhận" at bounding box center [87, 28] width 29 height 15
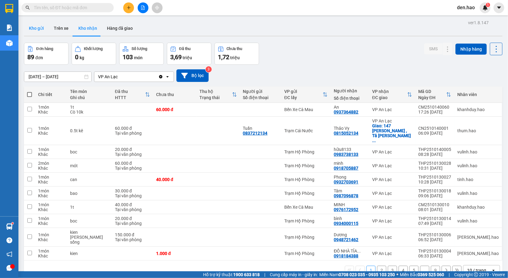
click at [39, 29] on button "Kho gửi" at bounding box center [36, 28] width 25 height 15
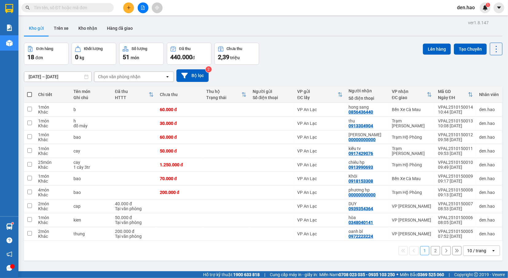
click at [63, 5] on input "text" at bounding box center [70, 7] width 73 height 7
click at [84, 12] on span at bounding box center [68, 7] width 92 height 9
click at [75, 6] on input "text" at bounding box center [70, 7] width 73 height 7
click at [74, 7] on input "text" at bounding box center [70, 7] width 73 height 7
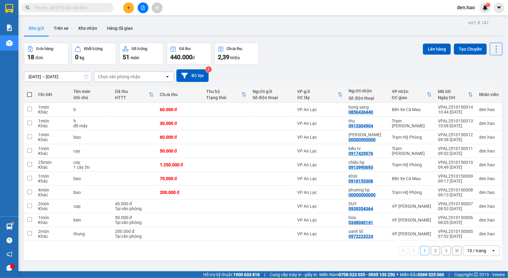
click at [74, 7] on input "text" at bounding box center [70, 7] width 73 height 7
click at [79, 30] on button "Kho nhận" at bounding box center [87, 28] width 29 height 15
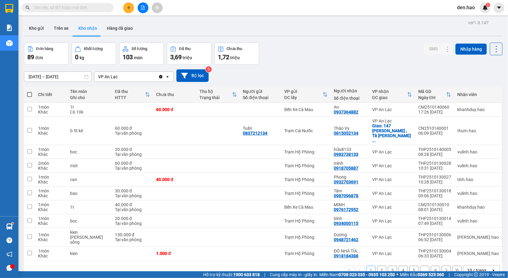
click at [133, 79] on div "VP An Lạc" at bounding box center [126, 77] width 64 height 10
click at [382, 67] on div "[DATE] – [DATE] Press the down arrow key to interact with the calendar and sele…" at bounding box center [263, 76] width 478 height 22
click at [114, 27] on button "Hàng đã giao" at bounding box center [120, 28] width 36 height 15
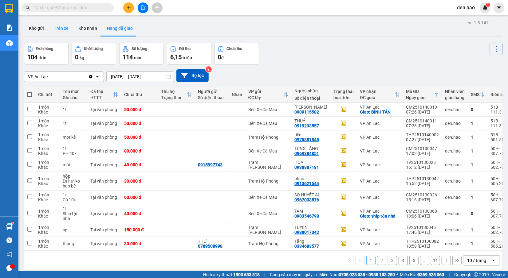
click at [72, 31] on button "Trên xe" at bounding box center [61, 28] width 25 height 15
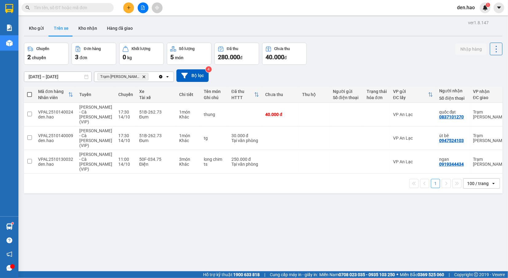
click at [61, 76] on input "[DATE] – [DATE]" at bounding box center [57, 77] width 67 height 10
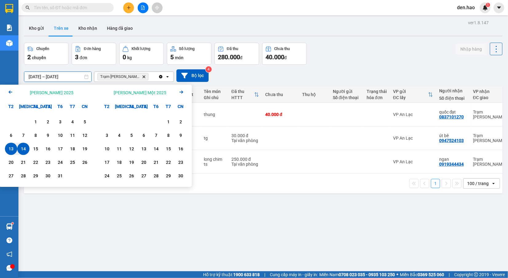
click at [257, 81] on div "[DATE] – [DATE] Press the down arrow key to interact with the calendar and sele…" at bounding box center [263, 75] width 478 height 13
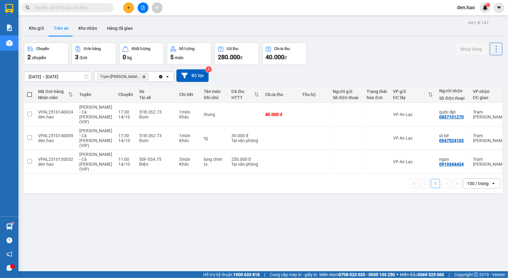
click at [478, 181] on div "100 / trang" at bounding box center [478, 184] width 22 height 6
click at [467, 240] on span "100 / trang" at bounding box center [473, 241] width 23 height 6
click at [41, 25] on button "Kho gửi" at bounding box center [36, 28] width 25 height 15
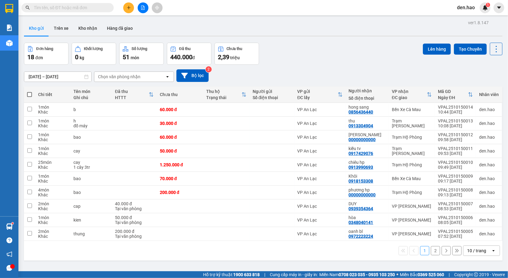
click at [64, 9] on input "text" at bounding box center [70, 7] width 73 height 7
click at [61, 25] on button "Trên xe" at bounding box center [61, 28] width 25 height 15
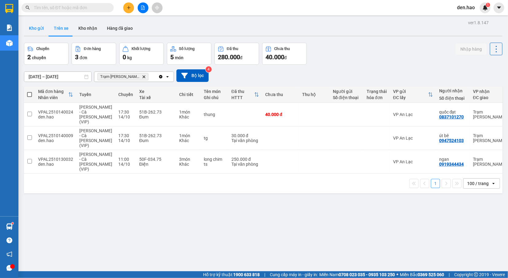
click at [32, 31] on button "Kho gửi" at bounding box center [36, 28] width 25 height 15
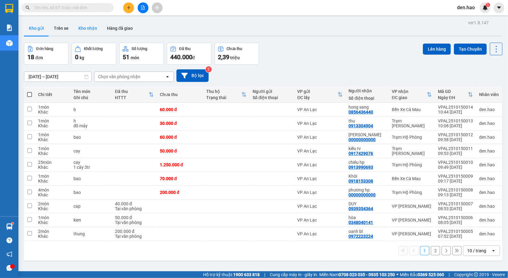
click at [93, 29] on button "Kho nhận" at bounding box center [87, 28] width 29 height 15
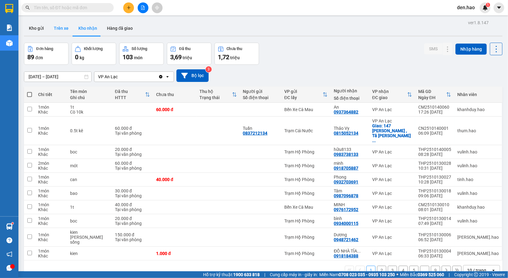
click at [64, 25] on button "Trên xe" at bounding box center [61, 28] width 25 height 15
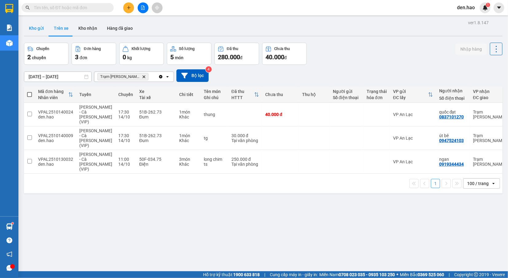
click at [37, 32] on button "Kho gửi" at bounding box center [36, 28] width 25 height 15
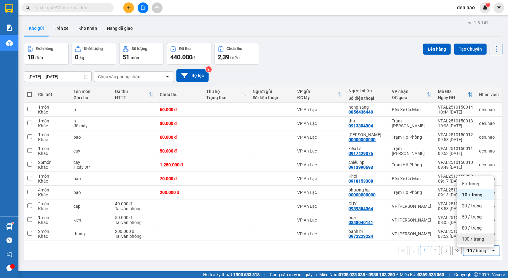
click at [475, 242] on span "100 / trang" at bounding box center [473, 239] width 22 height 6
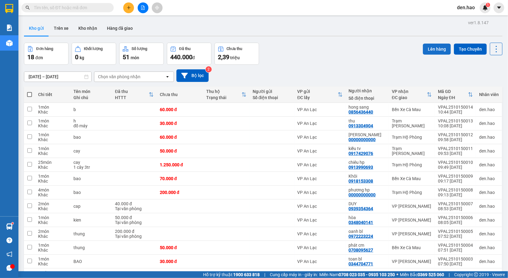
click at [439, 48] on button "Lên hàng" at bounding box center [437, 49] width 28 height 11
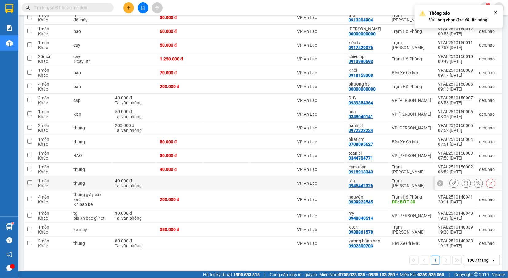
scroll to position [108, 0]
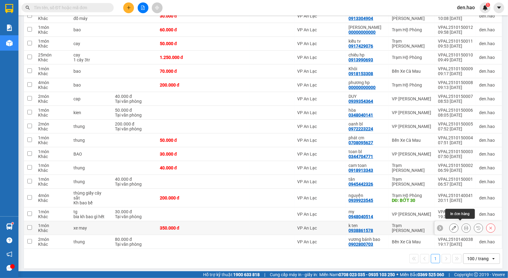
click at [464, 226] on icon at bounding box center [466, 228] width 4 height 4
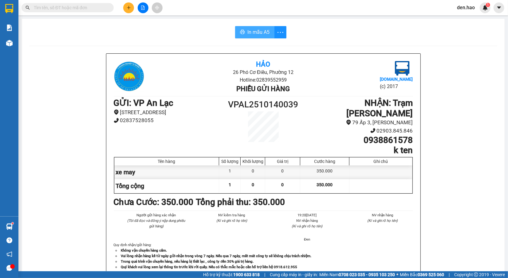
click at [260, 33] on span "In mẫu A5" at bounding box center [258, 32] width 22 height 8
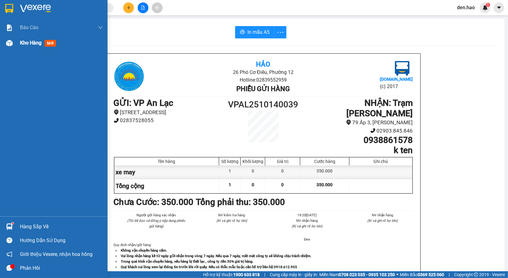
click at [15, 38] on div "Kho hàng mới" at bounding box center [54, 42] width 108 height 15
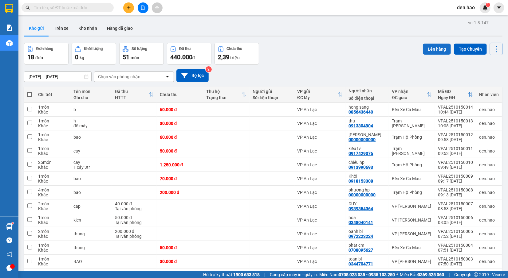
drag, startPoint x: 431, startPoint y: 49, endPoint x: 428, endPoint y: 52, distance: 3.5
click at [431, 49] on button "Lên hàng" at bounding box center [437, 49] width 28 height 11
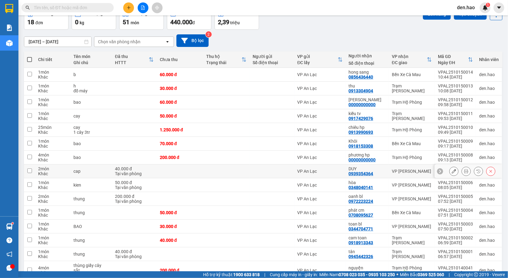
scroll to position [108, 0]
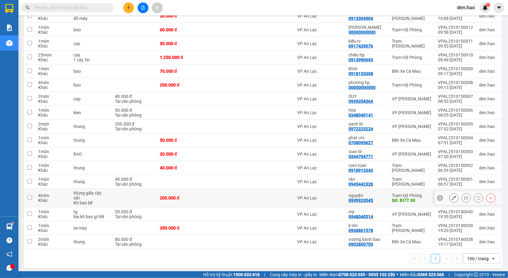
click at [26, 198] on td at bounding box center [29, 198] width 11 height 19
checkbox input "true"
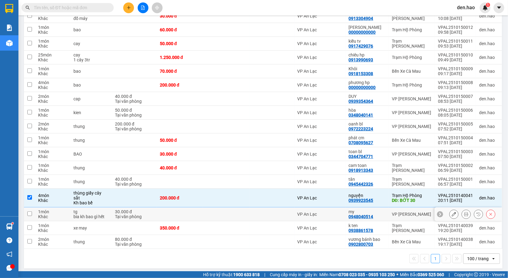
click at [29, 212] on input "checkbox" at bounding box center [29, 214] width 5 height 5
checkbox input "true"
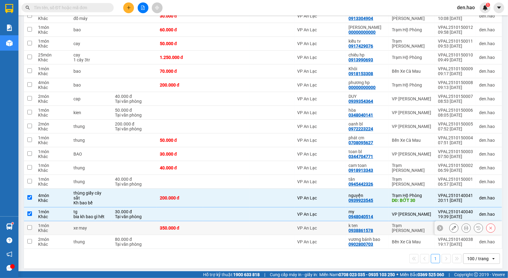
click at [30, 222] on td at bounding box center [29, 229] width 11 height 14
checkbox input "true"
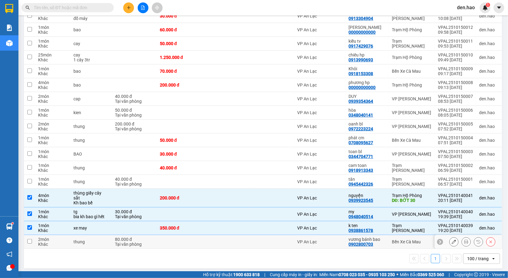
click at [29, 242] on td at bounding box center [29, 242] width 11 height 14
checkbox input "true"
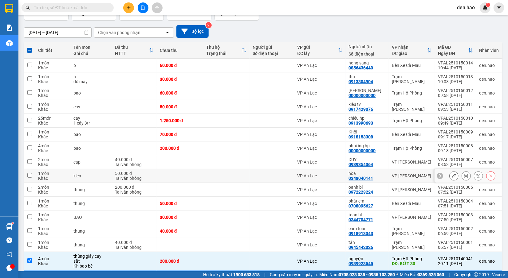
scroll to position [0, 0]
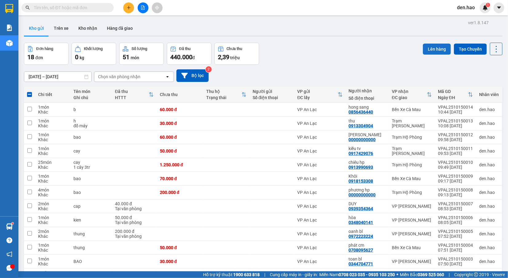
click at [425, 49] on button "Lên hàng" at bounding box center [437, 49] width 28 height 11
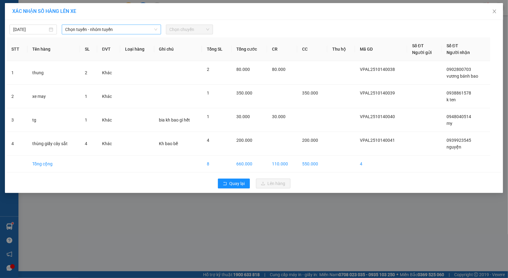
drag, startPoint x: 132, startPoint y: 26, endPoint x: 133, endPoint y: 33, distance: 6.3
click at [133, 28] on span "Chọn tuyến - nhóm tuyến" at bounding box center [111, 29] width 92 height 9
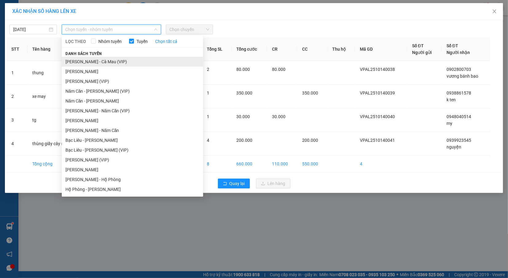
click at [124, 63] on li "[PERSON_NAME] - Cà [PERSON_NAME] (VIP)" at bounding box center [132, 62] width 141 height 10
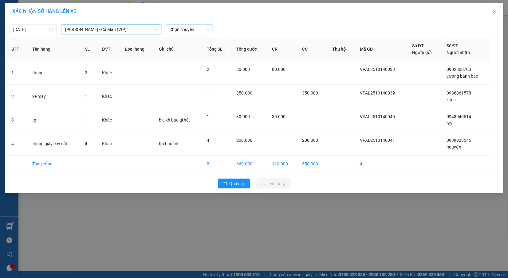
click at [184, 30] on span "Chọn chuyến" at bounding box center [190, 29] width 40 height 9
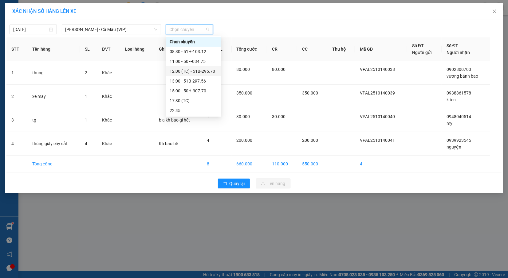
click at [194, 71] on div "12:00 (TC) - 51B-295.70" at bounding box center [194, 71] width 48 height 7
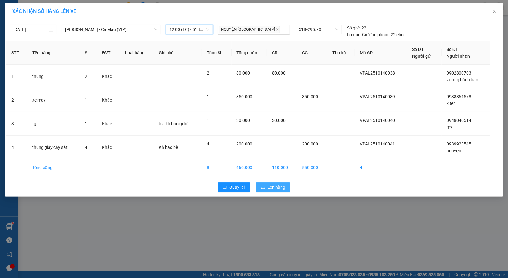
click at [268, 184] on button "Lên hàng" at bounding box center [273, 188] width 34 height 10
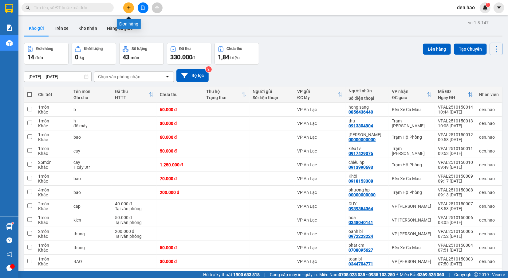
click at [127, 8] on icon "plus" at bounding box center [129, 8] width 4 height 4
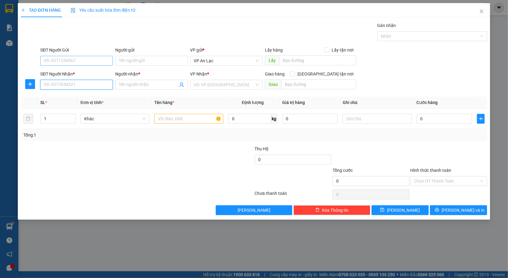
click at [75, 64] on form "SĐT Người Gửi VD: 0371234567 Người gửi Tên người gửi VP gửi * VP An Lạc Lấy hàn…" at bounding box center [254, 69] width 466 height 45
type input "0917690109"
drag, startPoint x: 165, startPoint y: 86, endPoint x: 163, endPoint y: 106, distance: 20.1
click at [165, 88] on input "Người nhận *" at bounding box center [148, 84] width 59 height 7
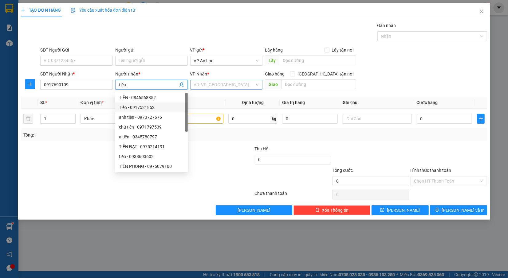
type input "tiến"
drag, startPoint x: 242, startPoint y: 83, endPoint x: 252, endPoint y: 92, distance: 13.7
click at [242, 84] on input "search" at bounding box center [224, 84] width 61 height 9
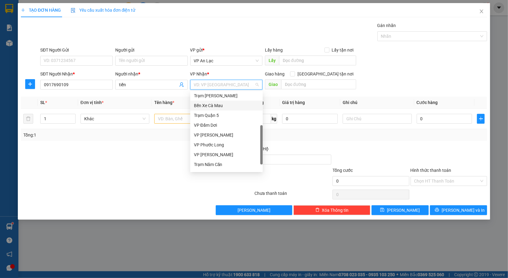
scroll to position [49, 0]
click at [221, 155] on div "Trạm Năm Căn" at bounding box center [226, 156] width 65 height 7
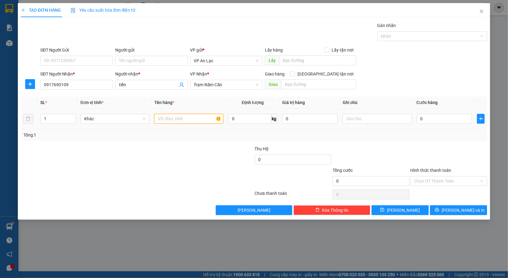
click at [194, 120] on input "text" at bounding box center [188, 119] width 69 height 10
type input "xe máy"
click at [435, 123] on input "0" at bounding box center [445, 119] width 56 height 10
type input "3"
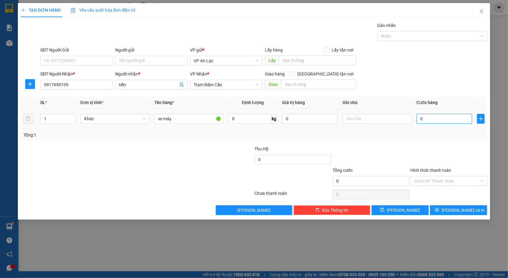
type input "3"
type input "30"
type input "300"
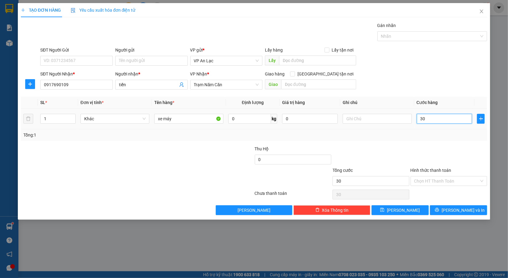
type input "300"
click at [466, 65] on div "SĐT Người Gửi VD: 0371234567 Người gửi Tên người gửi VP gửi * VP [PERSON_NAME] …" at bounding box center [263, 58] width 449 height 22
type input "300.000"
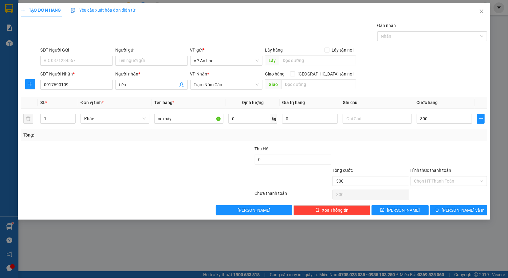
type input "300.000"
click at [462, 214] on span "[PERSON_NAME] và In" at bounding box center [463, 210] width 43 height 7
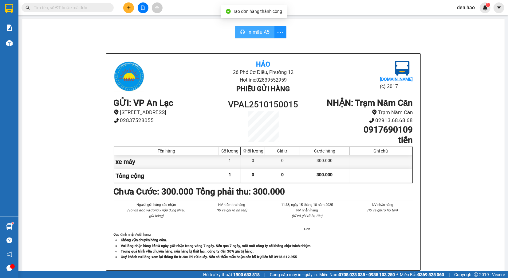
click at [236, 34] on button "In mẫu A5" at bounding box center [254, 32] width 39 height 12
click at [126, 6] on button at bounding box center [128, 7] width 11 height 11
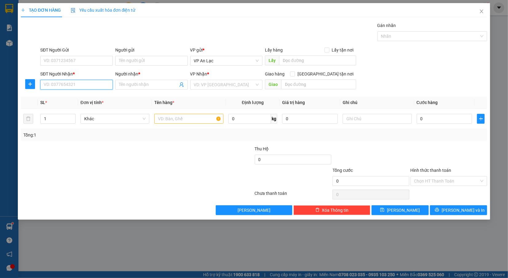
click at [78, 84] on input "SĐT Người Nhận *" at bounding box center [76, 85] width 73 height 10
type input "0878548445"
click at [166, 87] on input "Người nhận *" at bounding box center [148, 84] width 59 height 7
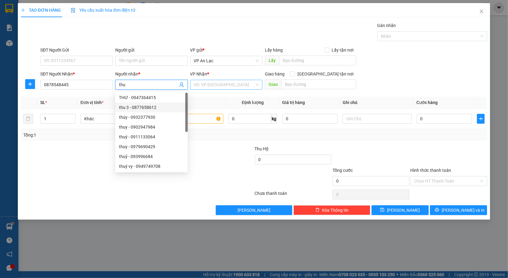
type input "thu"
drag, startPoint x: 243, startPoint y: 85, endPoint x: 237, endPoint y: 84, distance: 6.3
click at [243, 84] on input "search" at bounding box center [224, 84] width 61 height 9
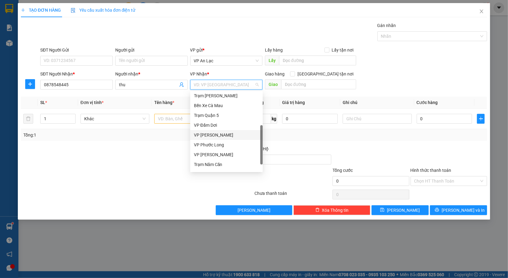
scroll to position [49, 0]
click at [222, 157] on div "Trạm Năm Căn" at bounding box center [226, 156] width 65 height 7
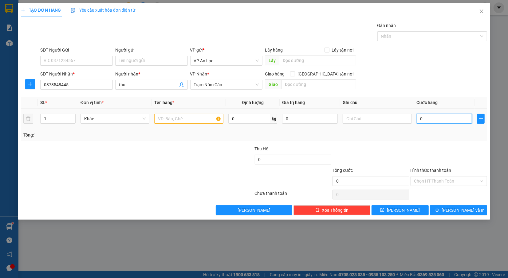
drag, startPoint x: 446, startPoint y: 115, endPoint x: 438, endPoint y: 117, distance: 9.2
click at [447, 115] on input "0" at bounding box center [445, 119] width 56 height 10
type input "3"
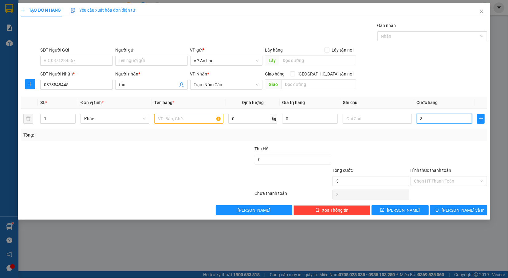
type input "30"
type input "30.000"
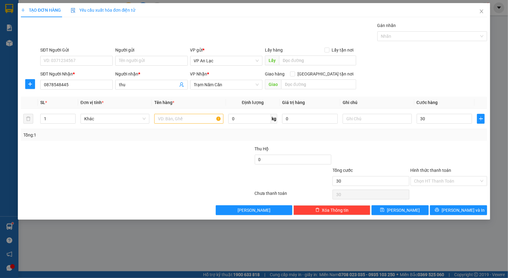
type input "30.000"
click at [449, 62] on div "SĐT Người Gửi VD: 0371234567 Người gửi Tên người gửi VP gửi * VP [PERSON_NAME] …" at bounding box center [263, 58] width 449 height 22
click at [170, 113] on div at bounding box center [188, 119] width 69 height 12
click at [183, 117] on input "text" at bounding box center [188, 119] width 69 height 10
type input "t"
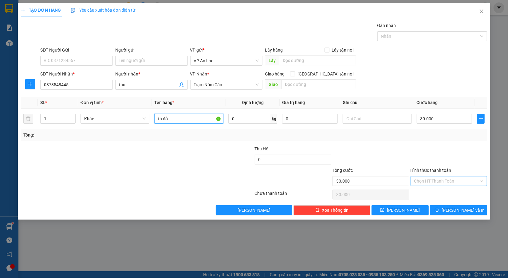
type input "th đỏ"
click at [460, 187] on div "Hình thức thanh toán Chọn HT Thanh Toán" at bounding box center [449, 178] width 77 height 22
click at [458, 183] on input "Hình thức thanh toán" at bounding box center [446, 181] width 65 height 9
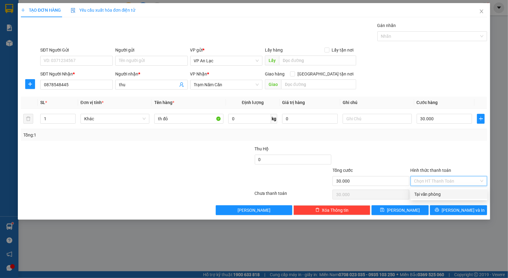
drag, startPoint x: 458, startPoint y: 196, endPoint x: 453, endPoint y: 198, distance: 6.2
click at [458, 196] on div "Tại văn phòng" at bounding box center [448, 194] width 69 height 7
type input "0"
click at [445, 210] on button "[PERSON_NAME] và In" at bounding box center [458, 211] width 57 height 10
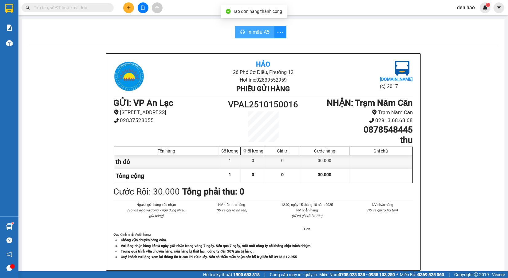
click at [254, 33] on span "In mẫu A5" at bounding box center [258, 32] width 22 height 8
click at [235, 27] on button "In mẫu A5" at bounding box center [254, 32] width 39 height 12
click at [249, 37] on button "In mẫu A5" at bounding box center [254, 32] width 39 height 12
